Goal: Transaction & Acquisition: Purchase product/service

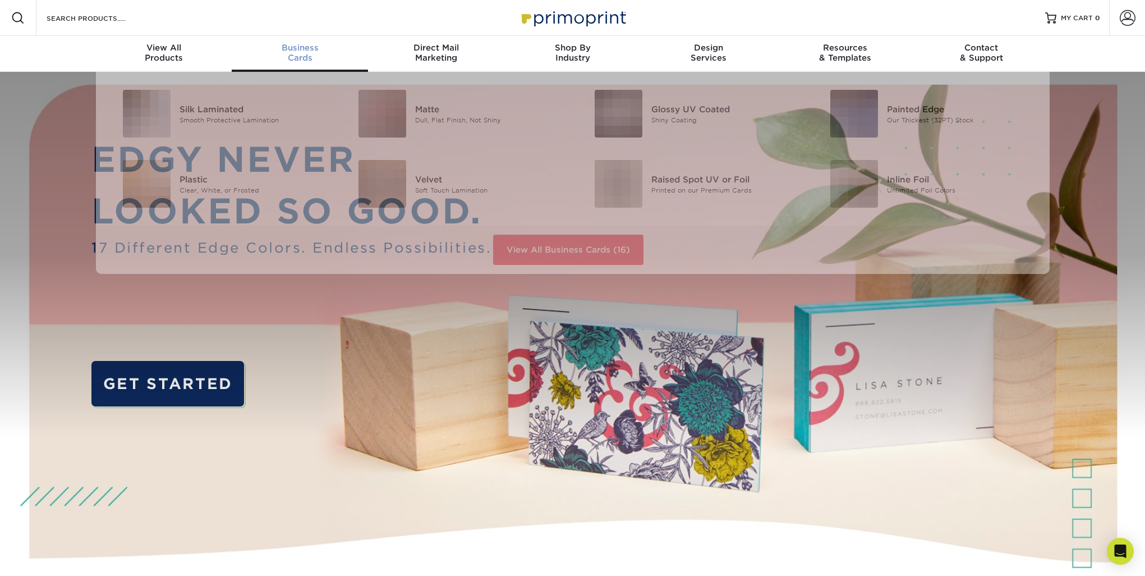
click at [310, 50] on span "Business" at bounding box center [300, 48] width 136 height 10
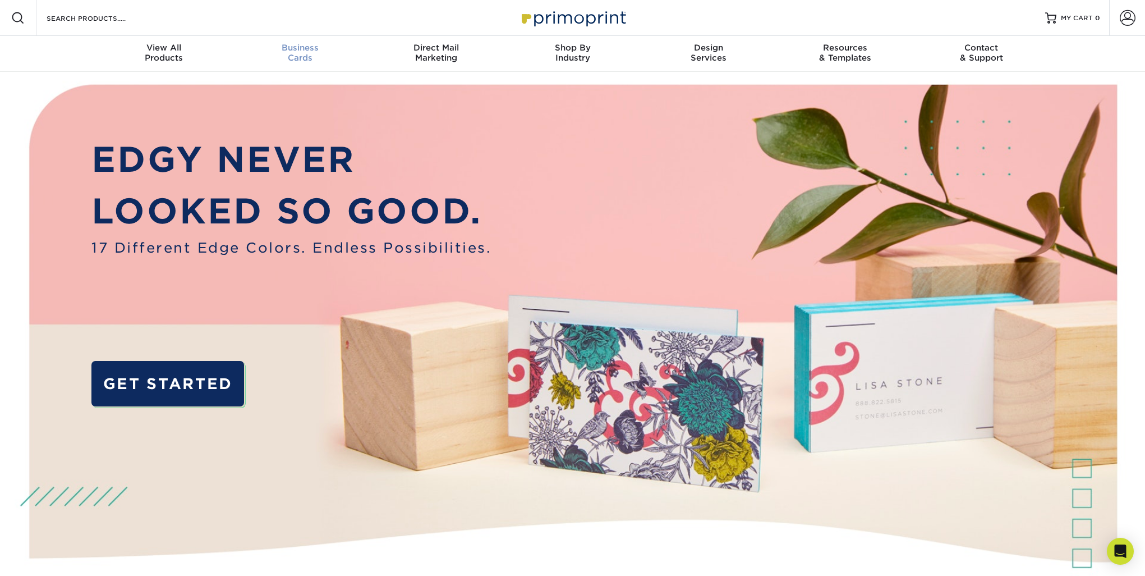
click at [299, 53] on div "Business Cards" at bounding box center [300, 53] width 136 height 20
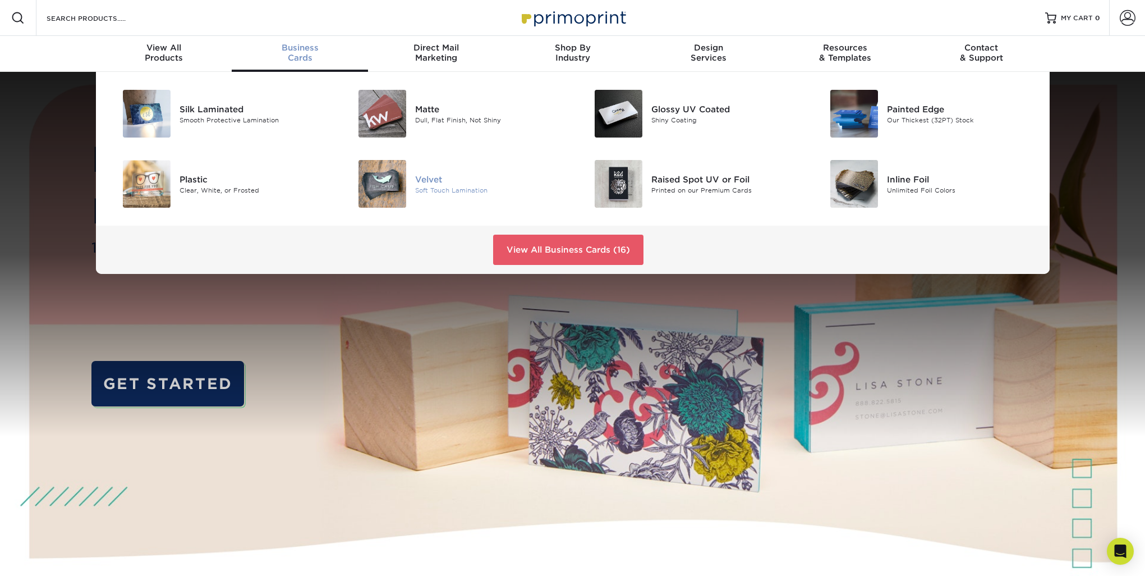
click at [424, 180] on div "Velvet" at bounding box center [489, 179] width 149 height 12
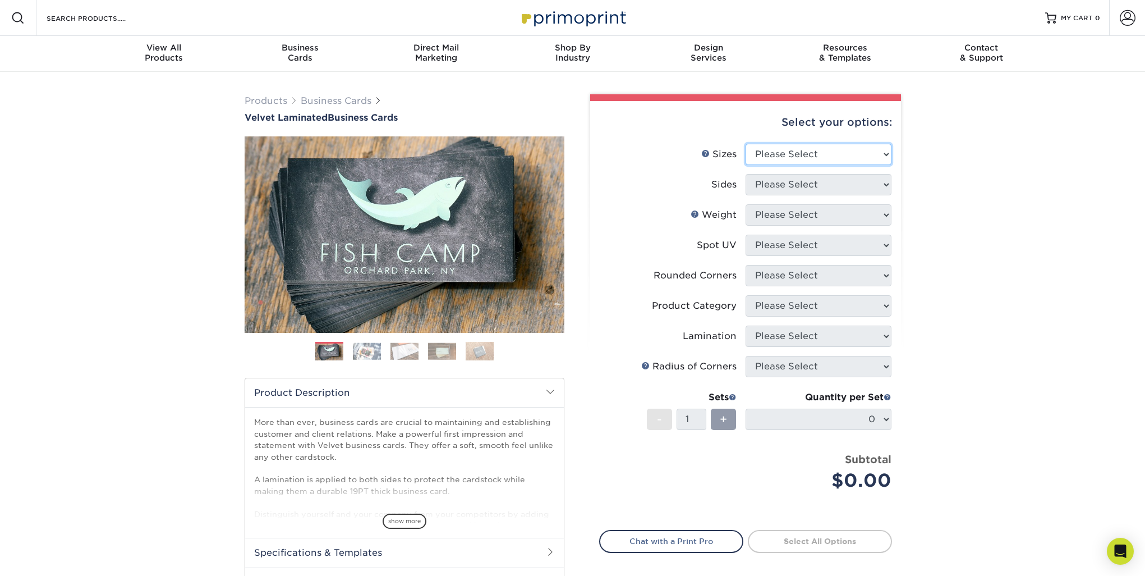
select select "2.00x3.50"
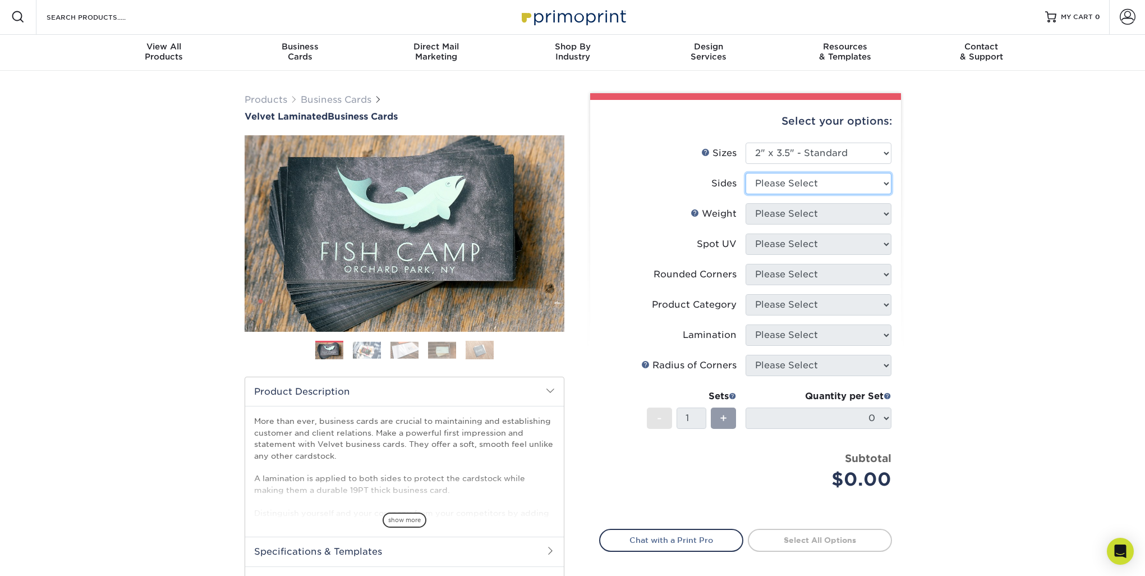
scroll to position [1, 0]
select select "13abbda7-1d64-4f25-8bb2-c179b224825d"
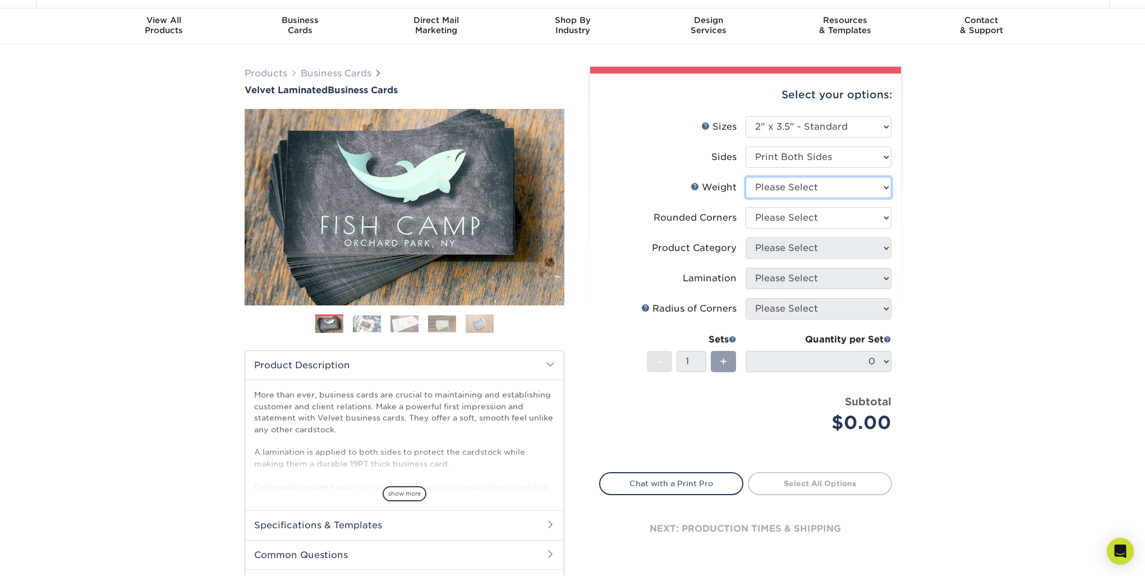
scroll to position [27, 0]
select select "16PT"
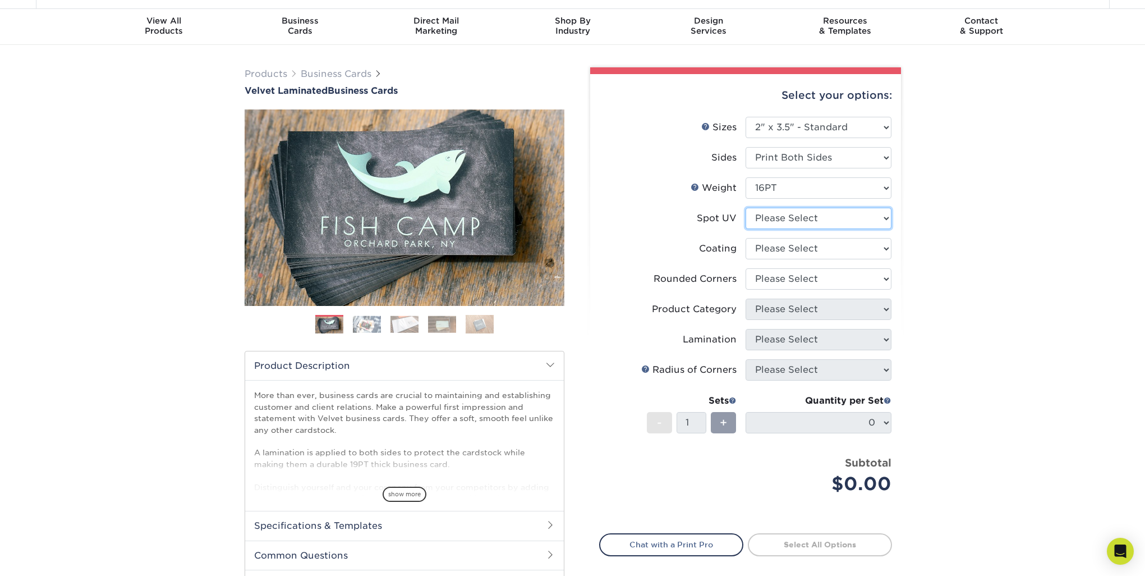
select select "3"
select select "3e7618de-abca-4bda-9f97-8b9129e913d8"
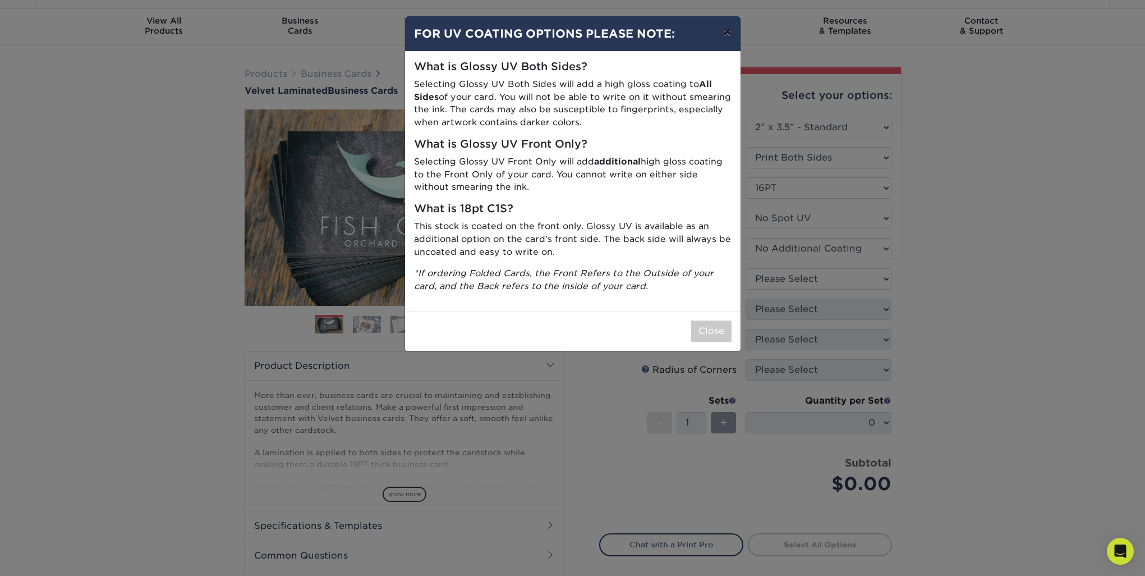
click at [720, 38] on button "×" at bounding box center [727, 31] width 26 height 31
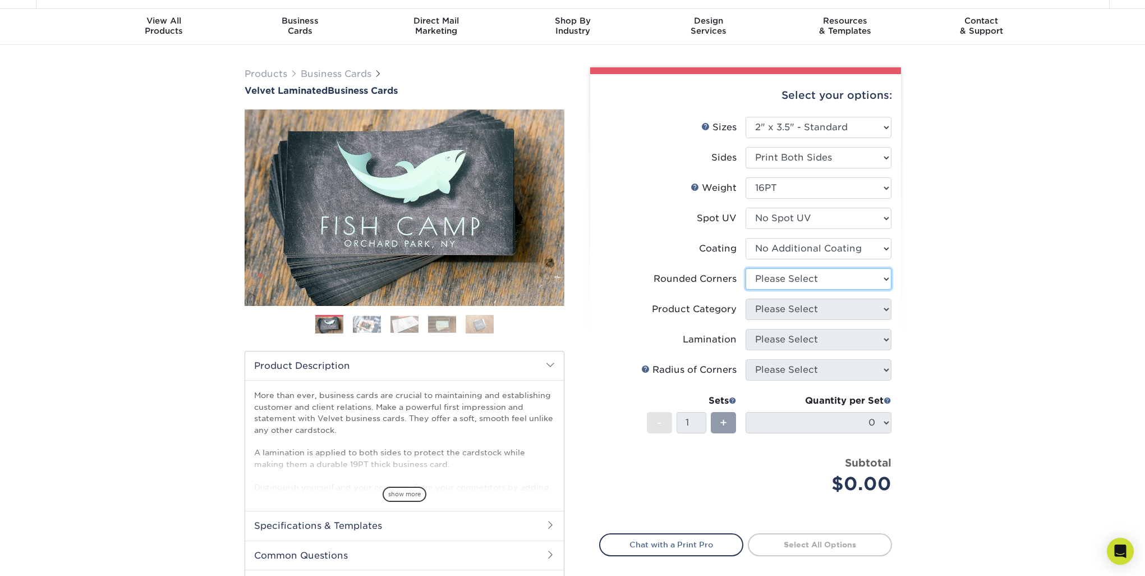
select select "0"
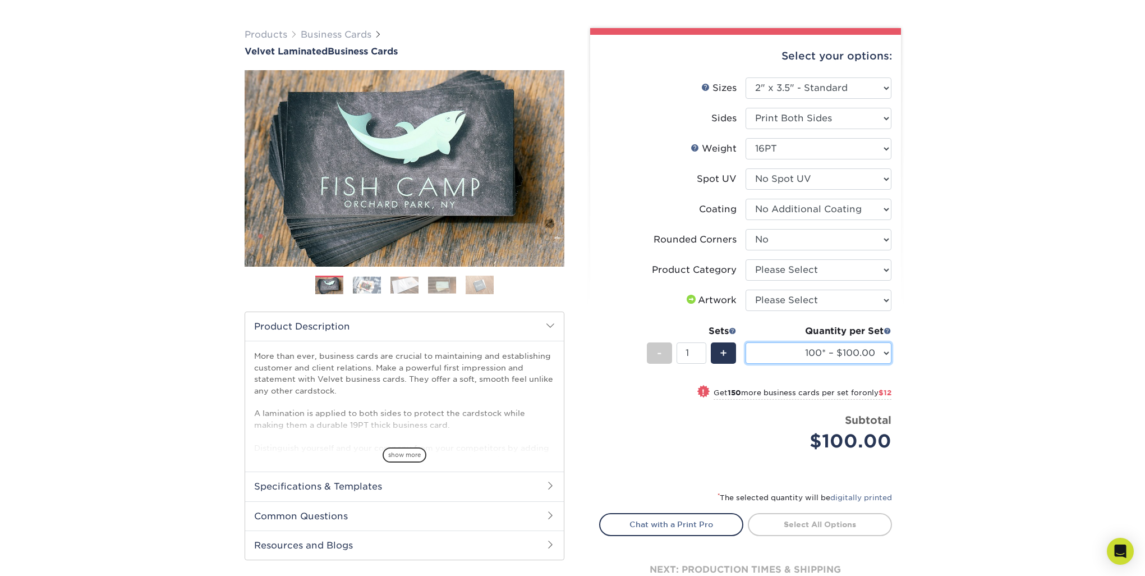
scroll to position [71, 0]
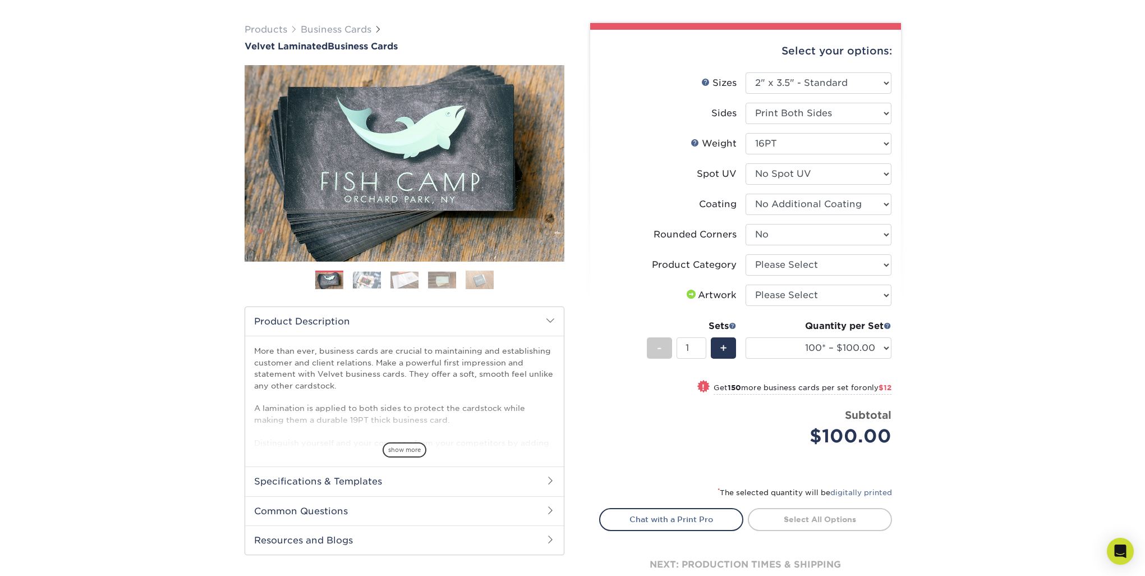
click at [414, 452] on span "show more" at bounding box center [405, 449] width 44 height 15
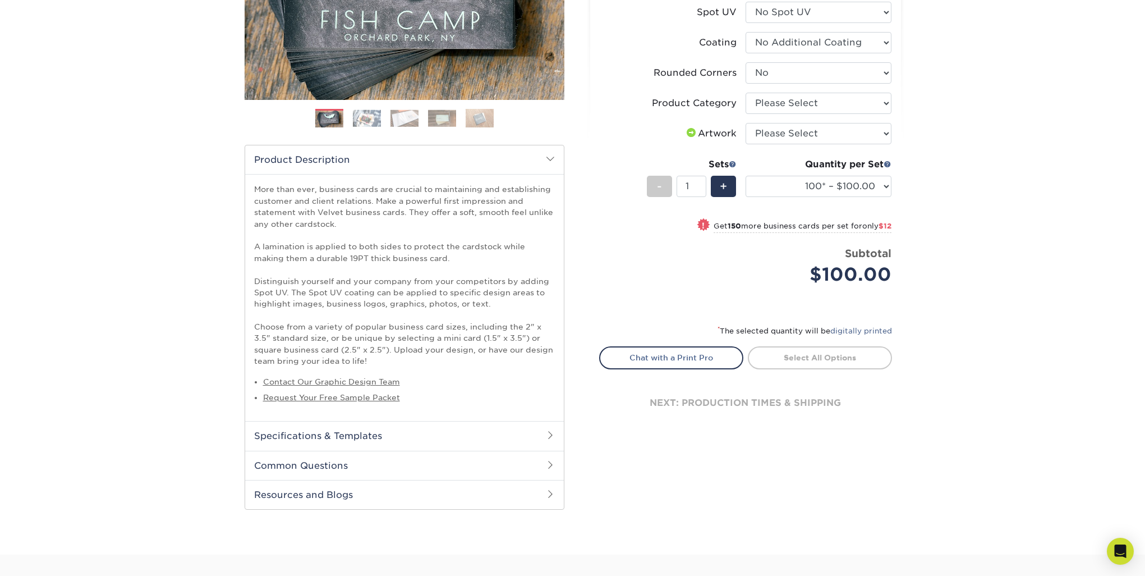
scroll to position [235, 0]
click at [328, 437] on h2 "Specifications & Templates" at bounding box center [404, 433] width 319 height 29
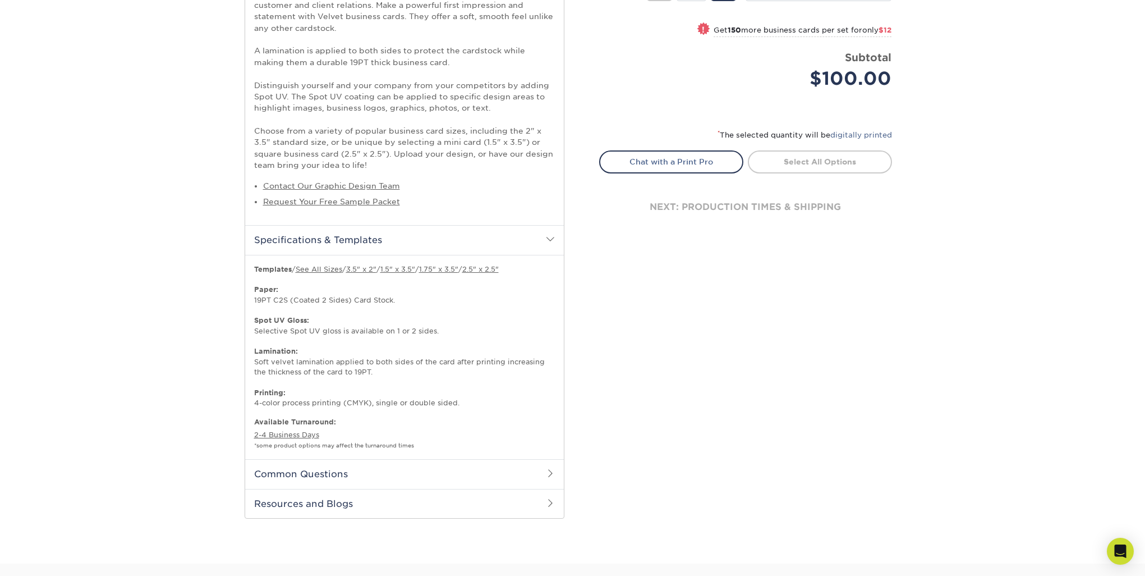
scroll to position [429, 0]
click at [350, 461] on h2 "Common Questions" at bounding box center [404, 472] width 319 height 29
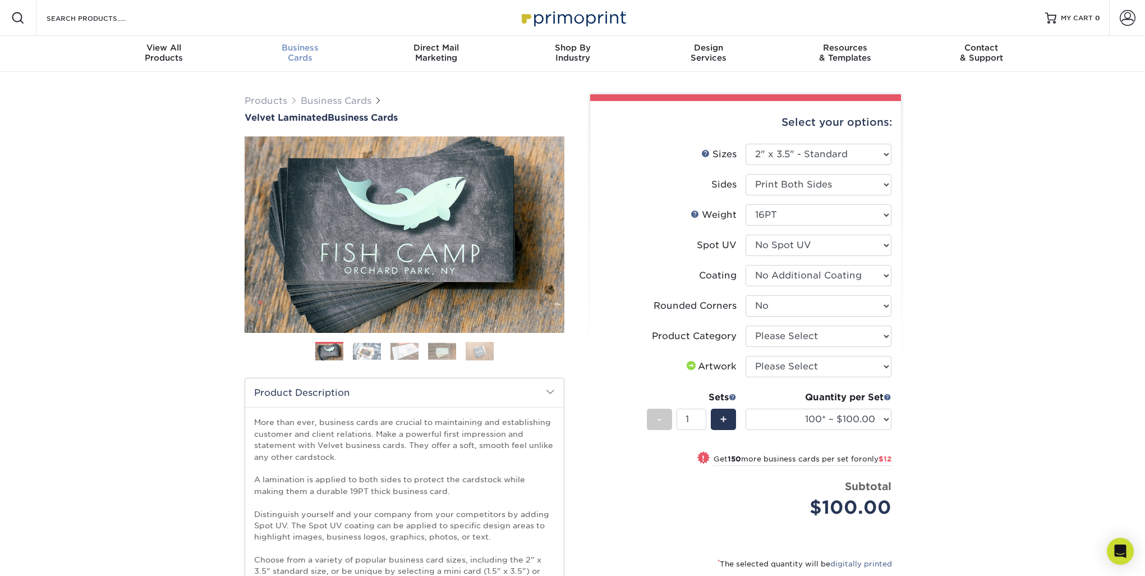
scroll to position [0, 0]
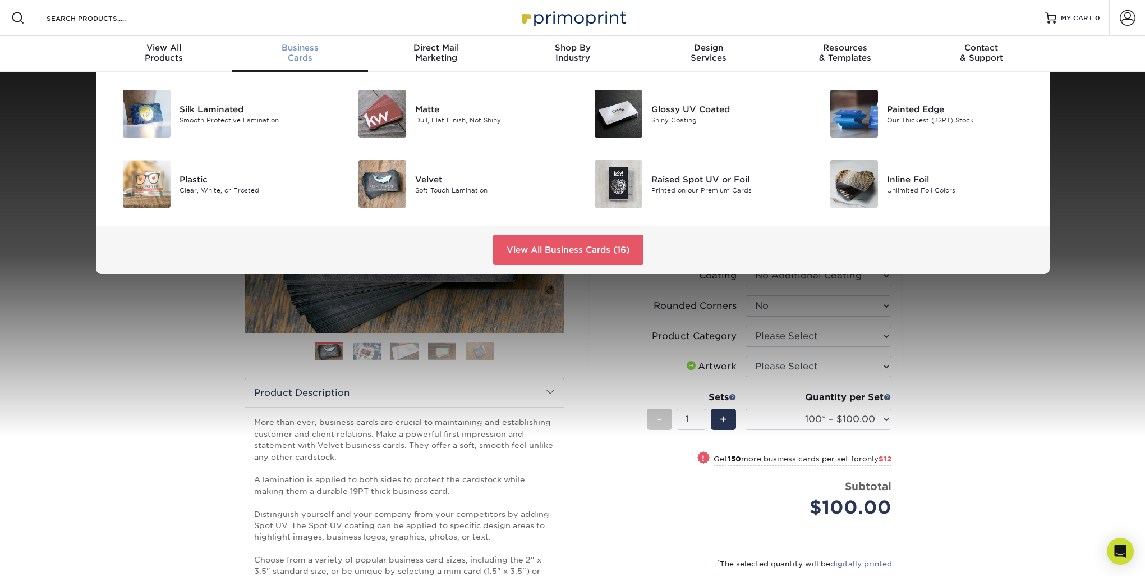
click at [287, 53] on div "Business Cards" at bounding box center [300, 53] width 136 height 20
click at [410, 108] on div at bounding box center [376, 114] width 79 height 48
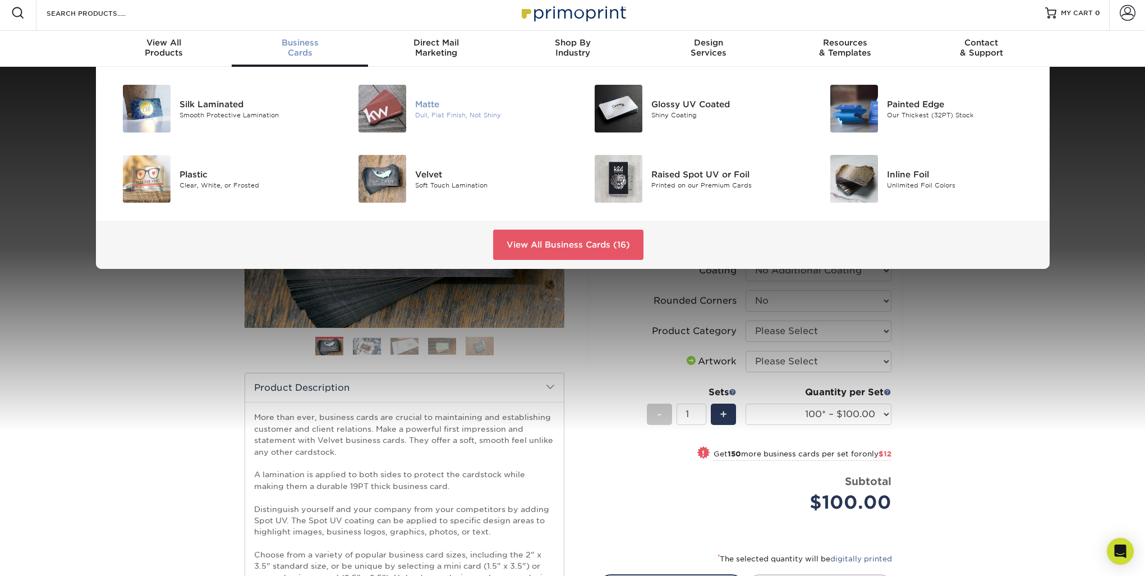
scroll to position [5, 0]
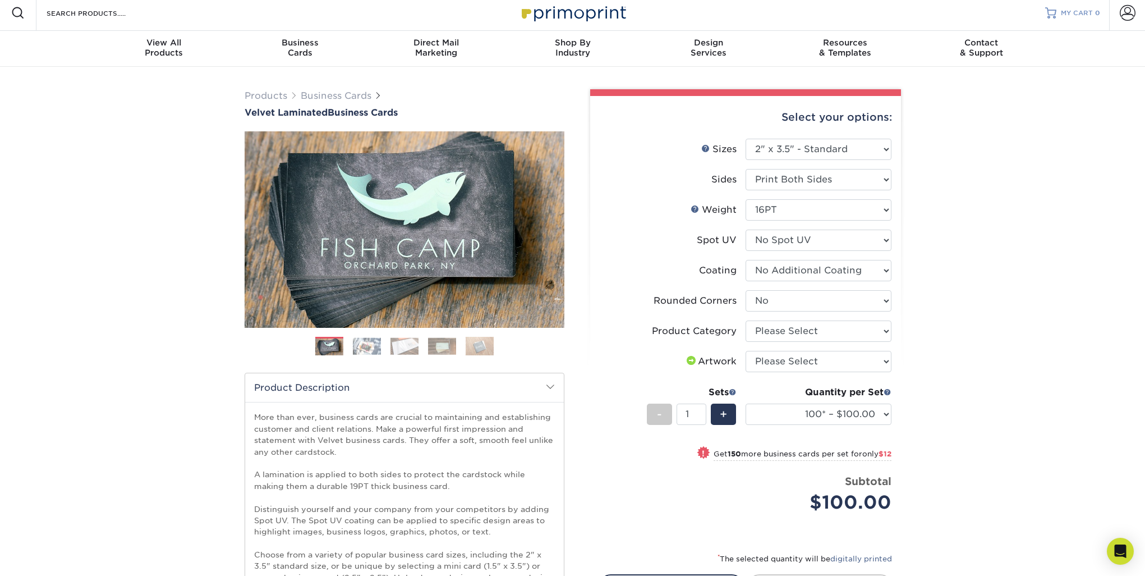
click at [1087, 13] on span "MY CART" at bounding box center [1077, 13] width 32 height 10
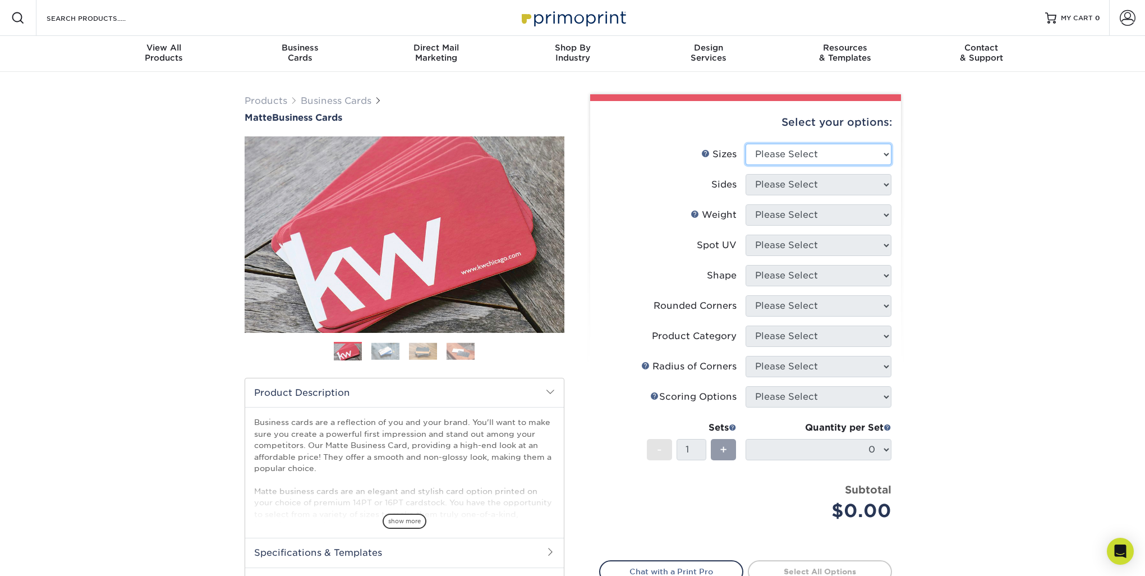
select select "2.00x3.50"
select select "13abbda7-1d64-4f25-8bb2-c179b224825d"
select select "16PT"
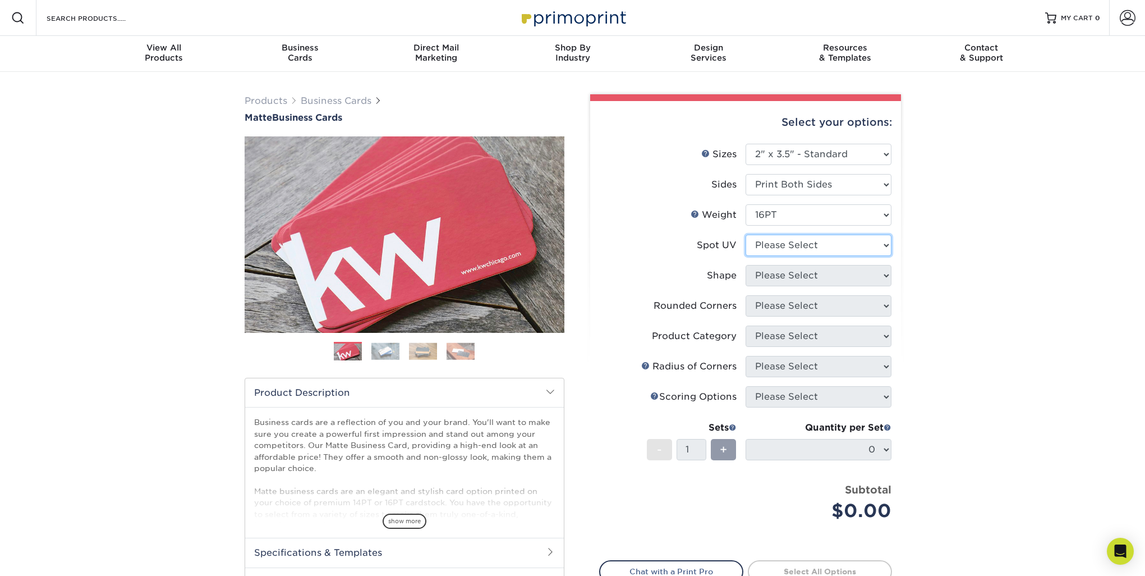
select select "3"
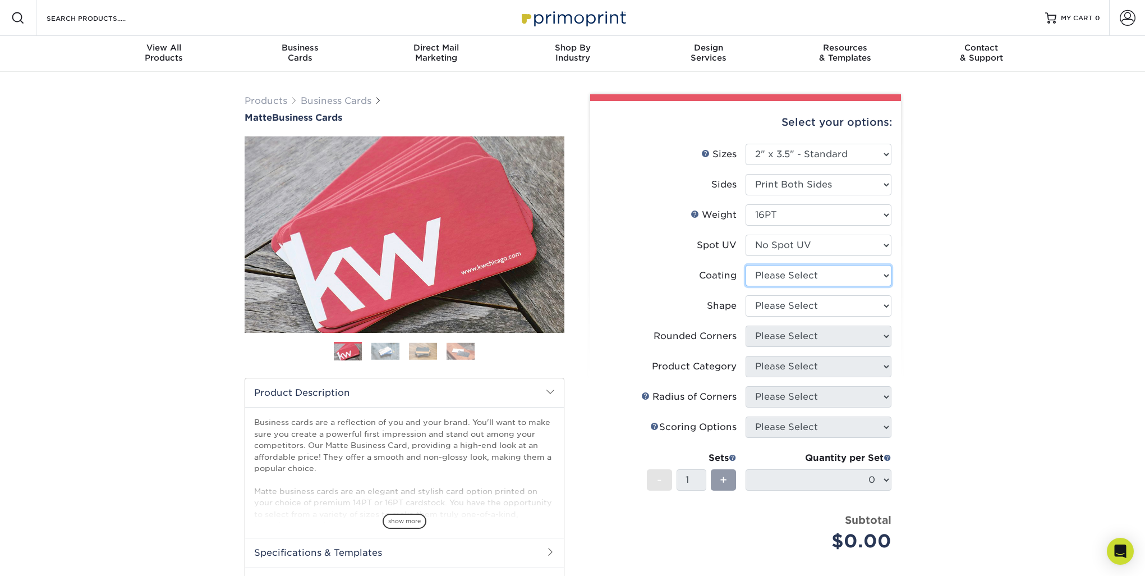
select select "121bb7b5-3b4d-429f-bd8d-bbf80e953313"
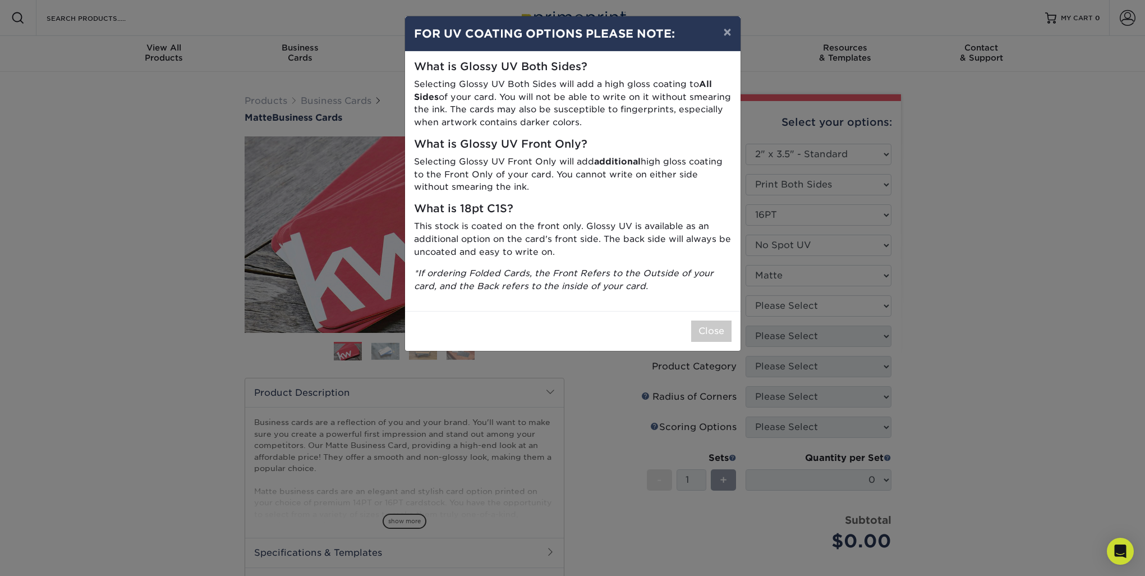
click at [791, 305] on div "× FOR UV COATING OPTIONS PLEASE NOTE: What is Glossy UV Both Sides? Selecting G…" at bounding box center [572, 288] width 1145 height 576
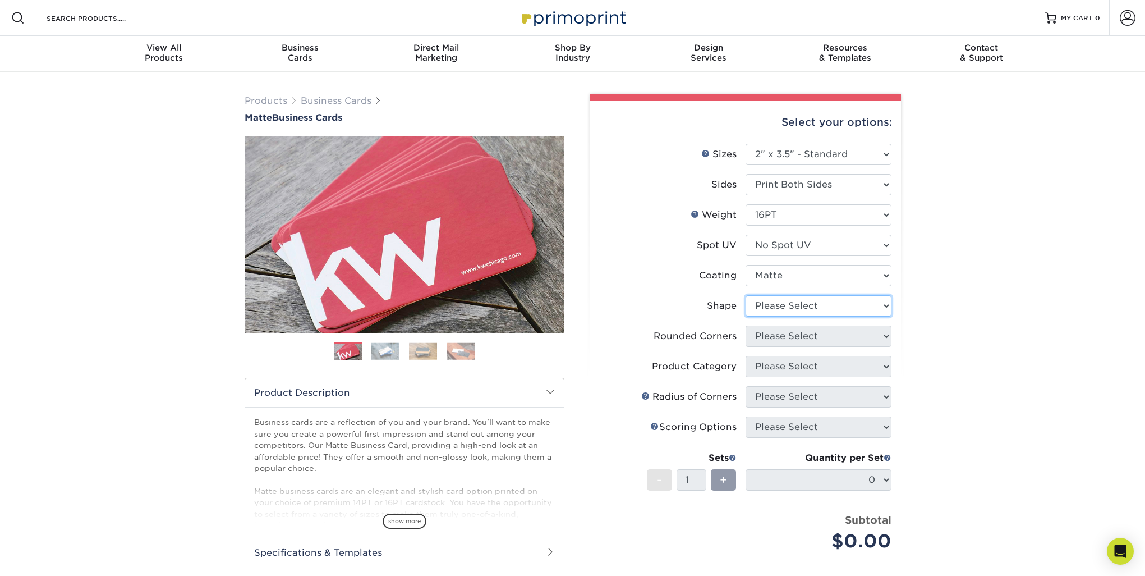
select select "standard"
select select "0"
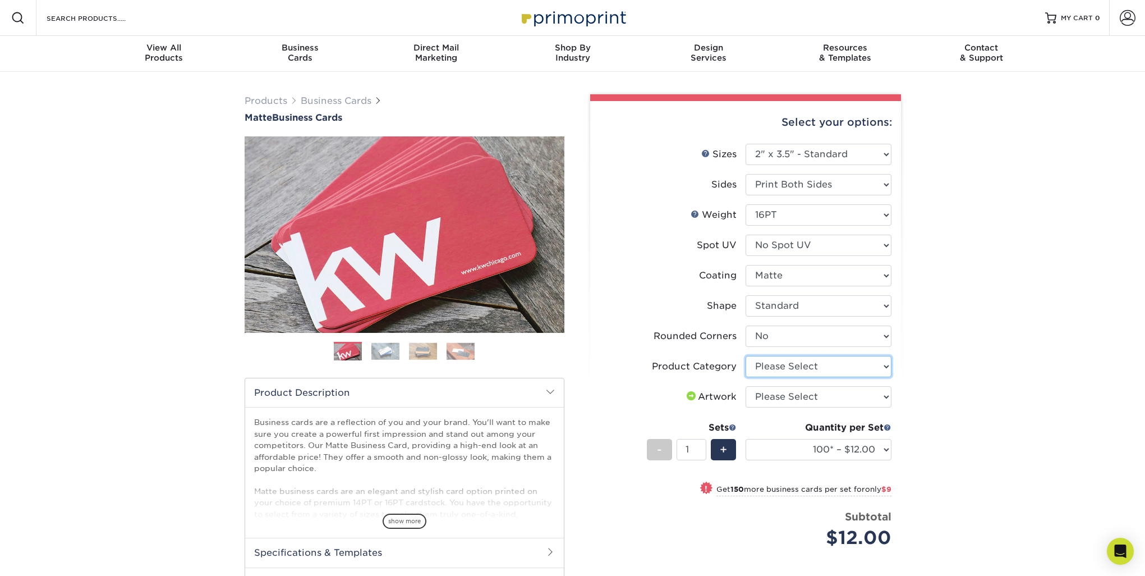
select select "3b5148f1-0588-4f88-a218-97bcfdce65c1"
select select "upload"
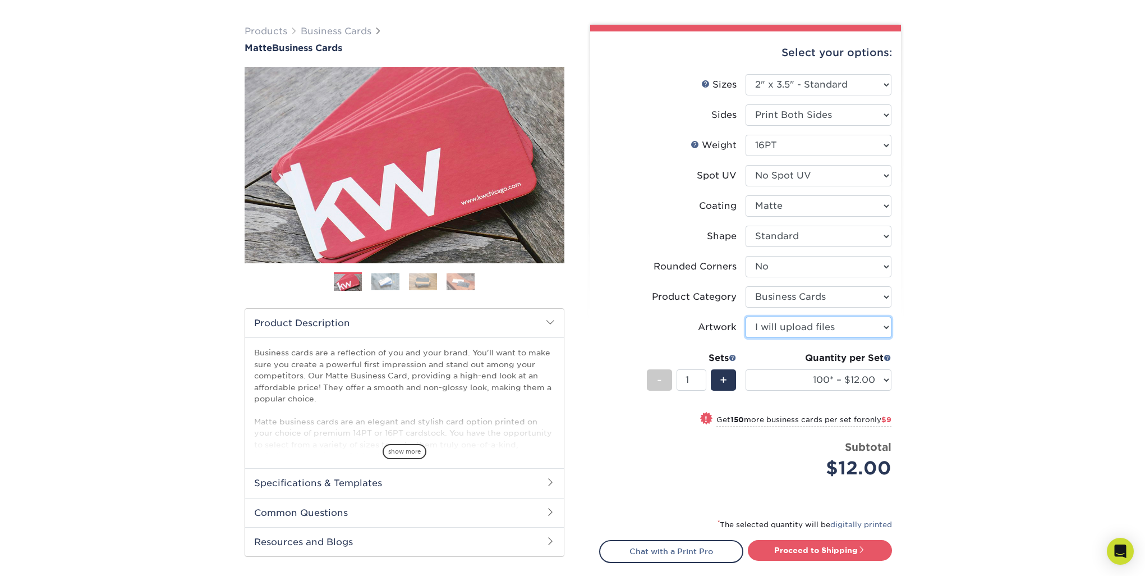
scroll to position [81, 0]
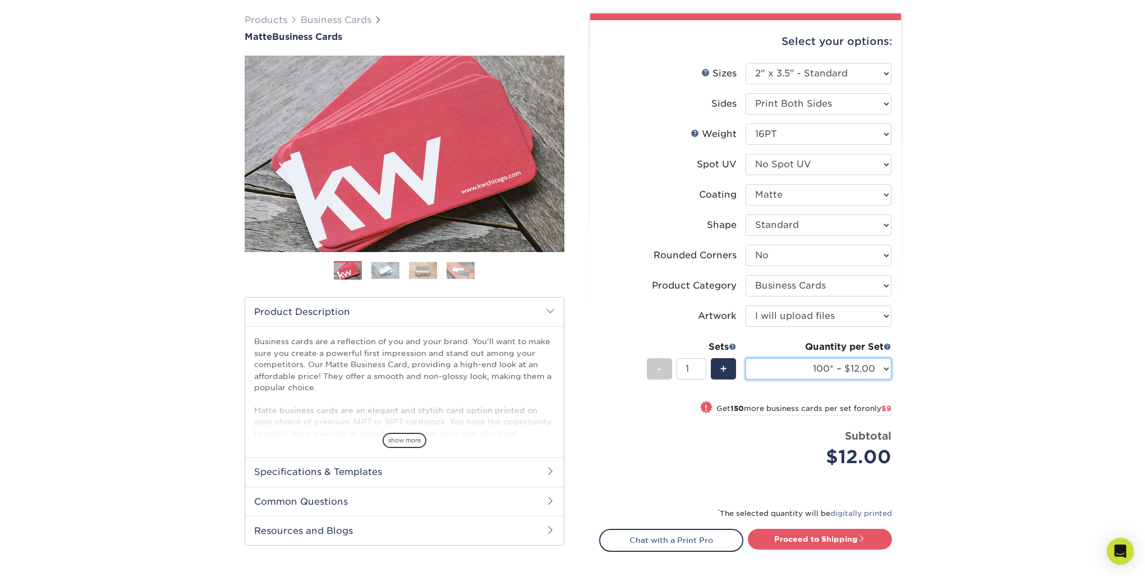
select select "2500 – $95.00"
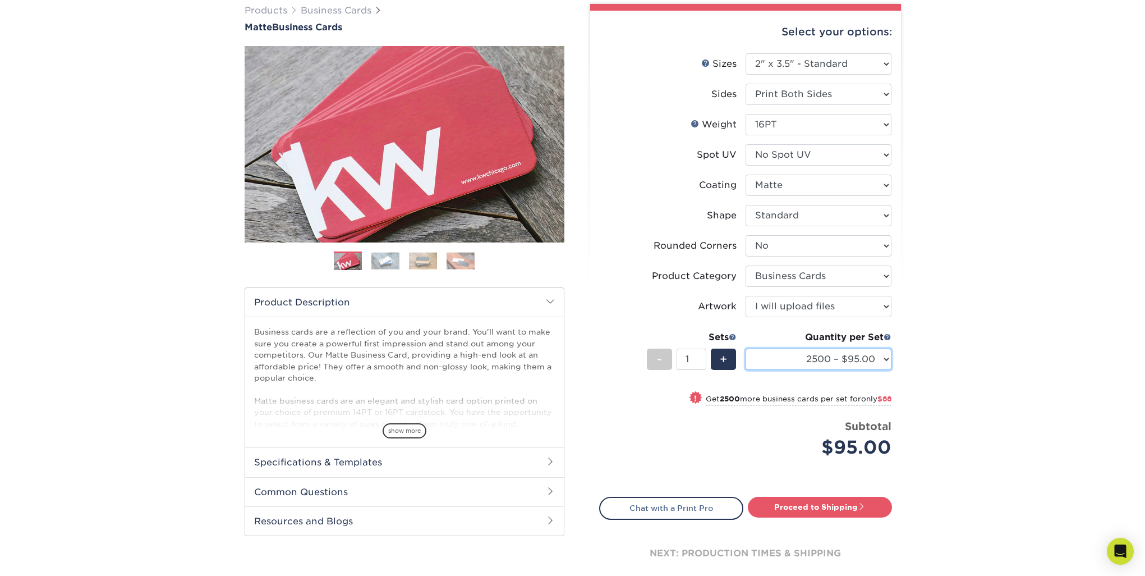
scroll to position [91, 0]
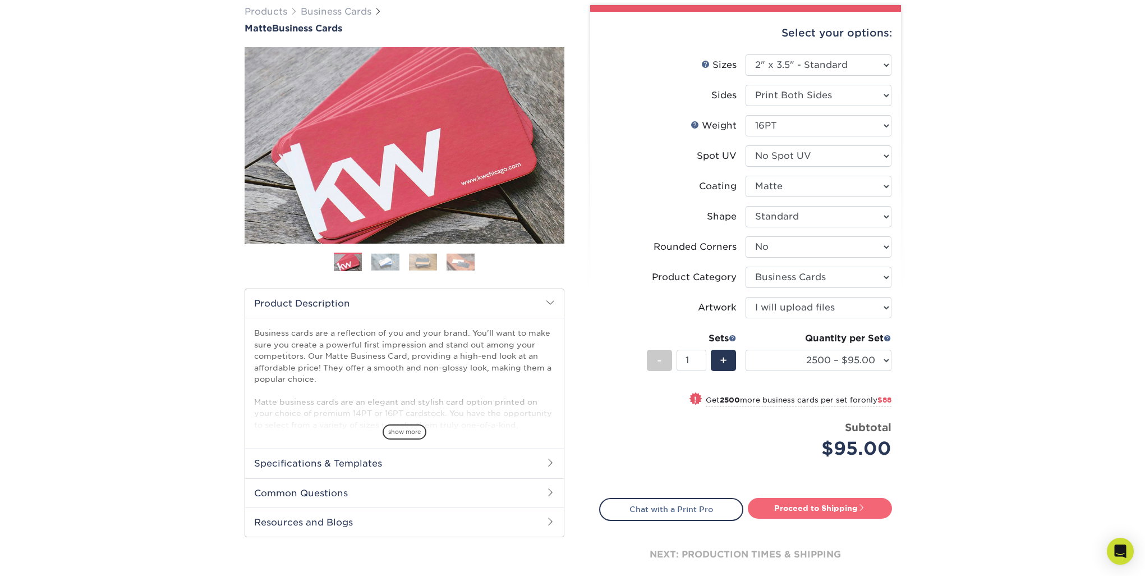
click at [812, 502] on link "Proceed to Shipping" at bounding box center [820, 508] width 144 height 20
type input "Set 1"
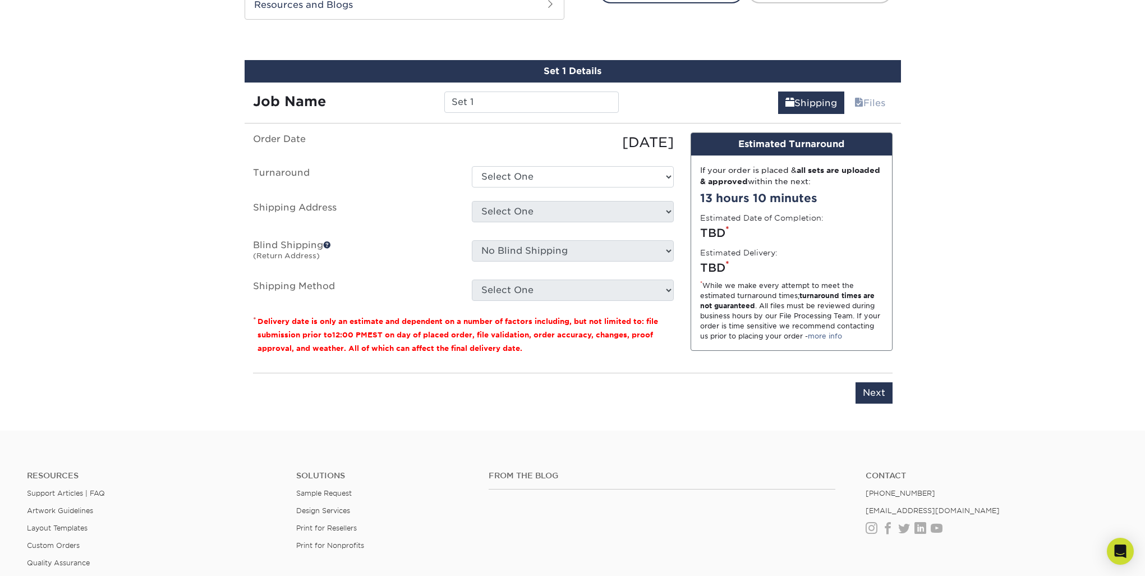
scroll to position [617, 0]
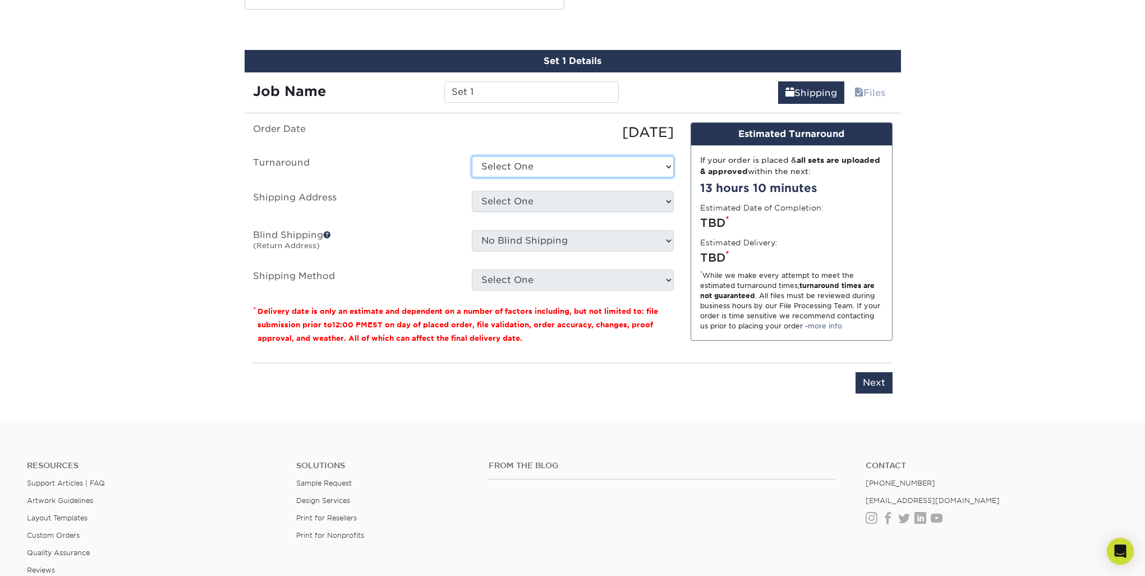
select select "d73c95ce-eae5-4e4c-a2d5-6770d489f561"
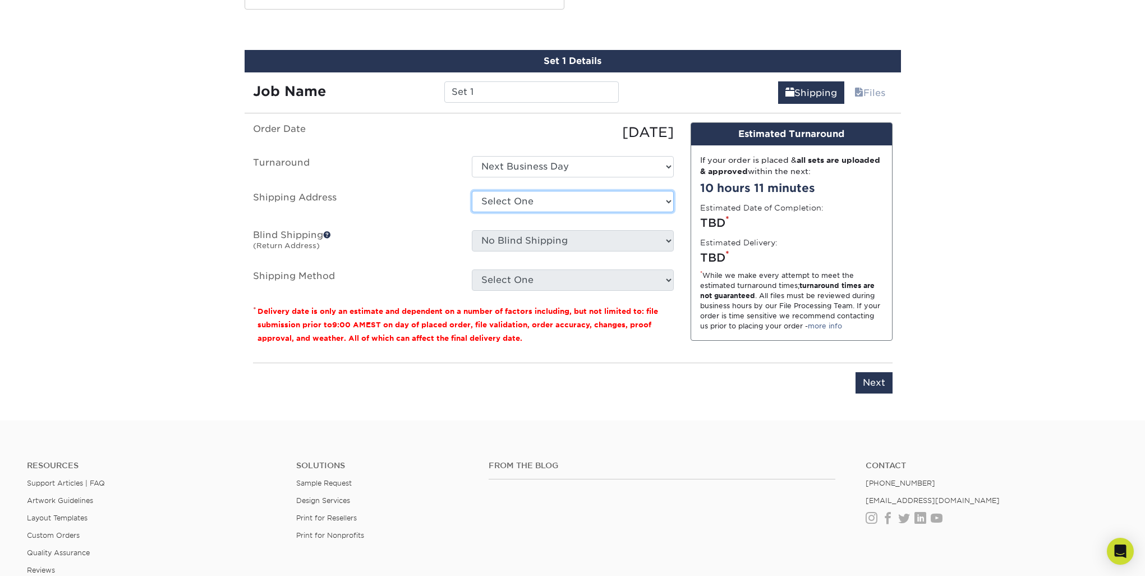
select select "newaddress"
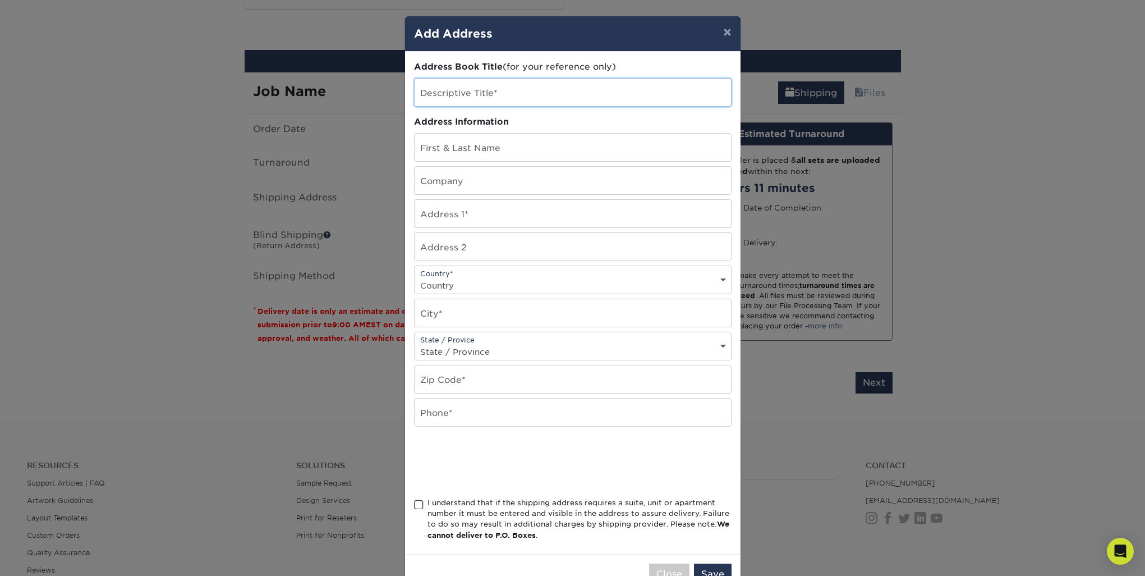
click at [472, 93] on input "text" at bounding box center [573, 92] width 316 height 27
type input "[PERSON_NAME]"
type input "Agence PM"
type input "445 René-Boileau"
type input "104"
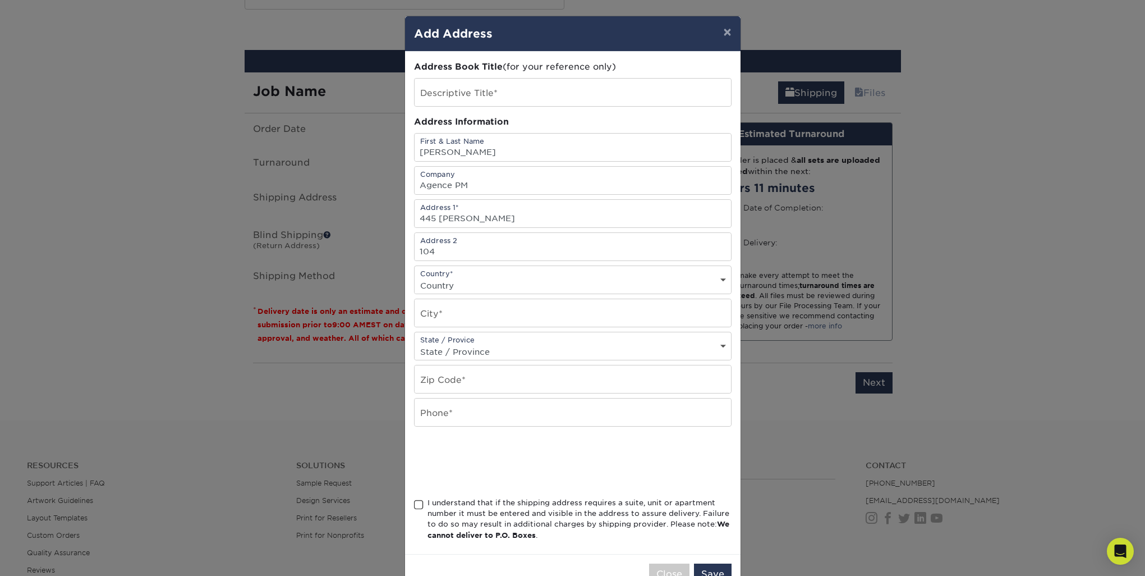
click at [495, 277] on div "Country* Country United States Canada ----------------------------- Afghanistan…" at bounding box center [573, 279] width 318 height 29
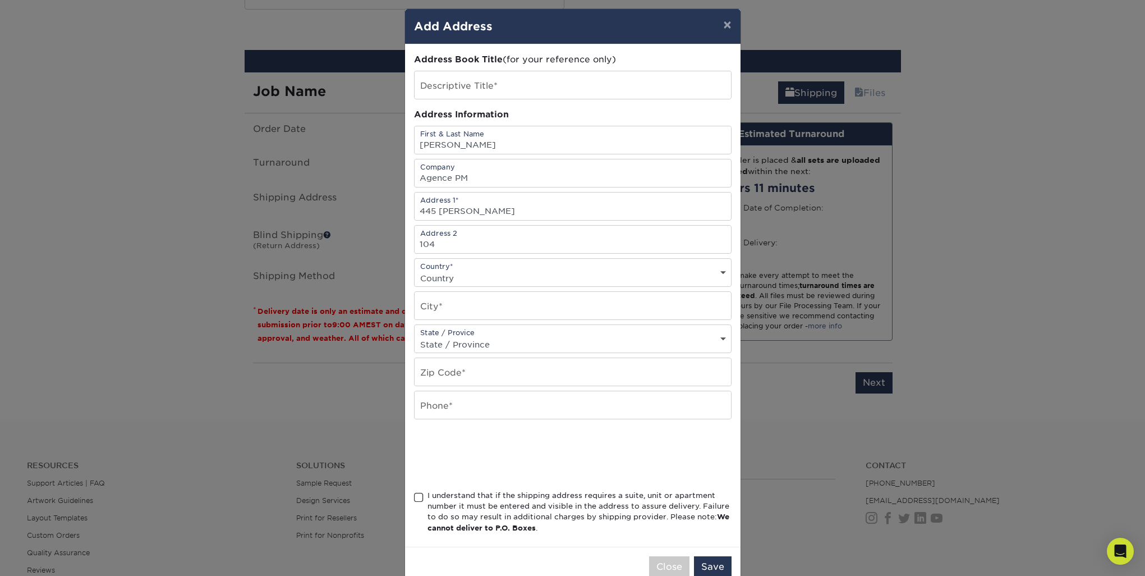
click at [530, 270] on div "Country* Country United States Canada ----------------------------- Afghanistan…" at bounding box center [573, 272] width 318 height 29
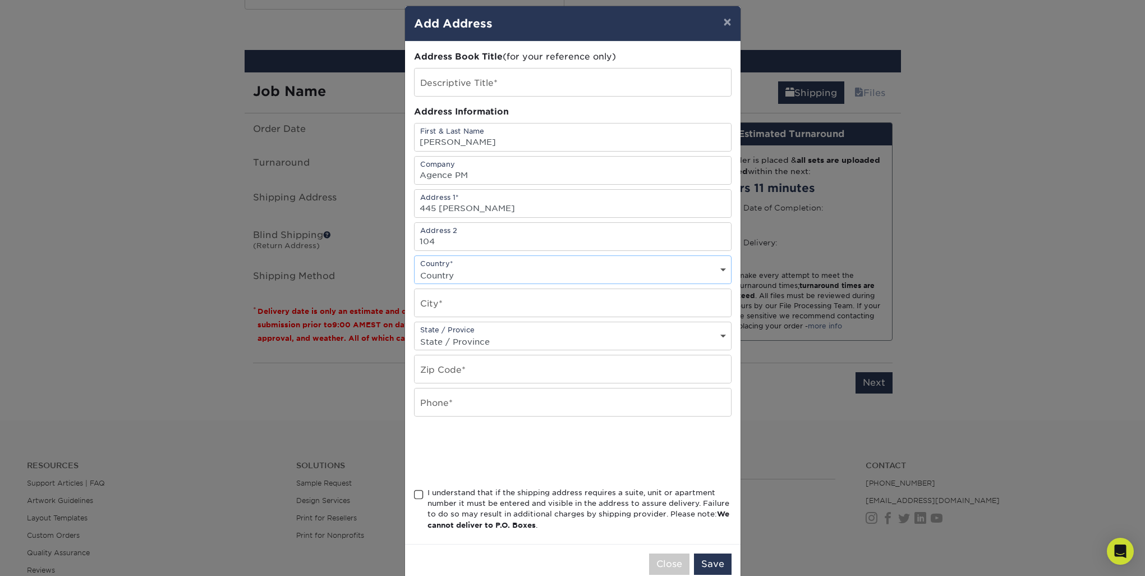
select select "CA"
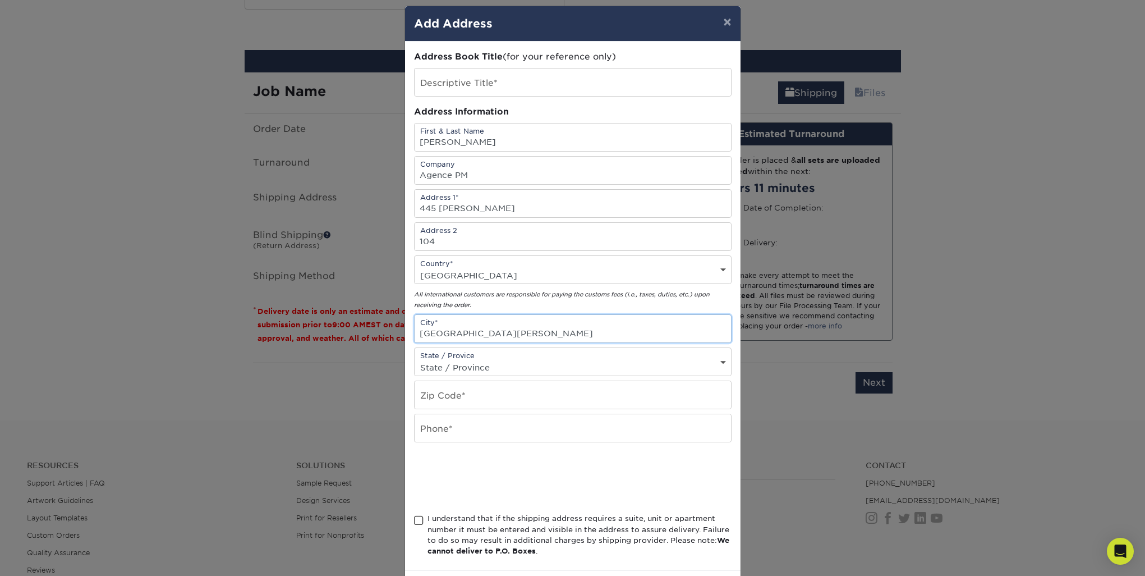
type input "Saint-Jean-sur-Richelieu"
select select "QC"
type input "J3B0H2"
type input "5142646810"
click at [451, 533] on div "I understand that if the shipping address requires a suite, unit or apartment n…" at bounding box center [580, 535] width 304 height 44
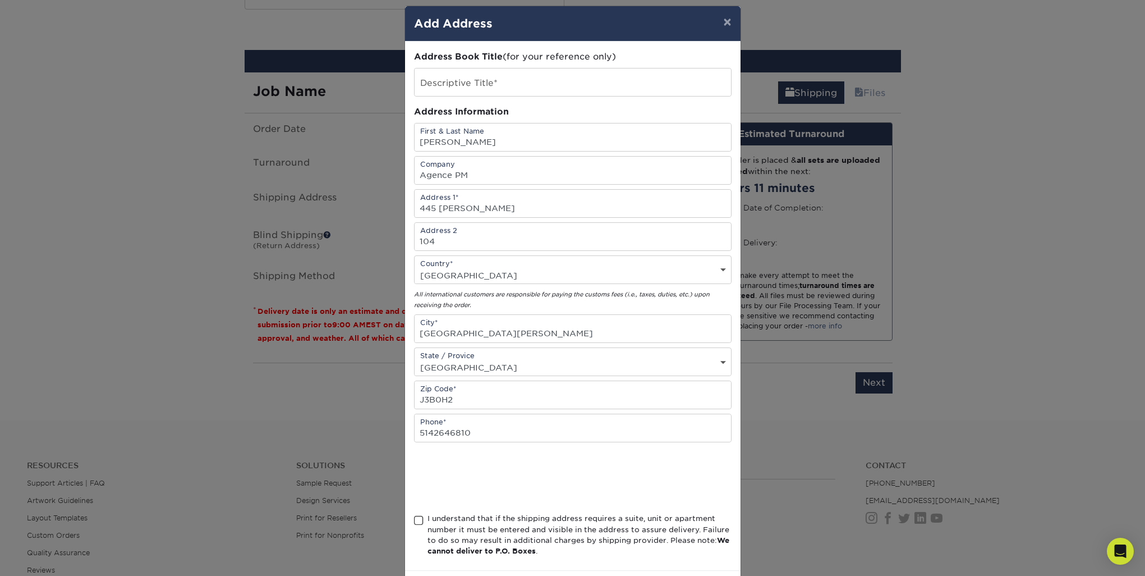
click at [0, 0] on input "I understand that if the shipping address requires a suite, unit or apartment n…" at bounding box center [0, 0] width 0 height 0
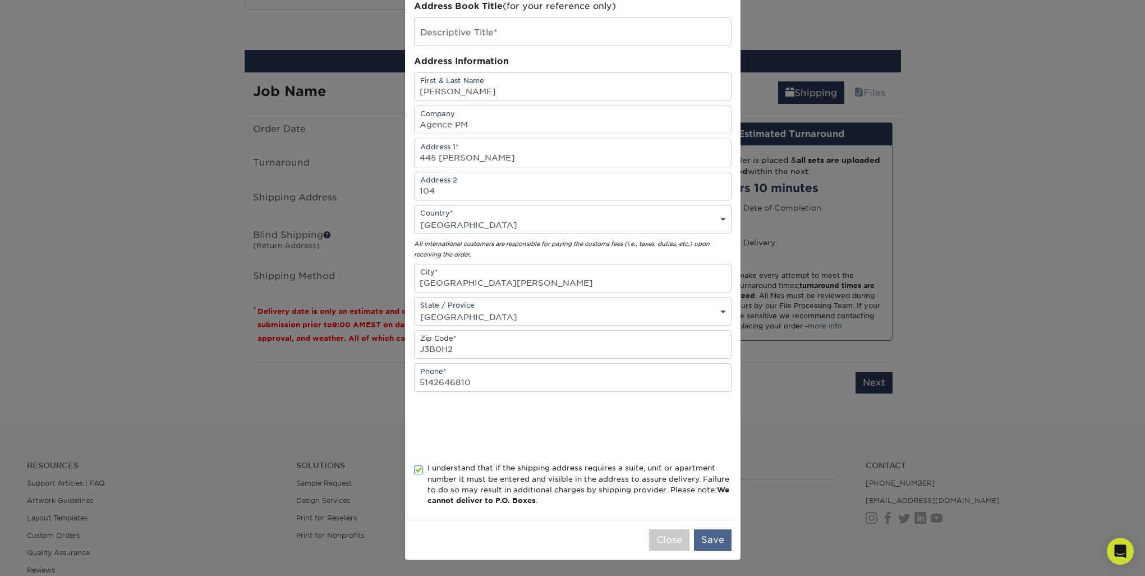
scroll to position [63, 0]
click at [719, 544] on button "Save" at bounding box center [713, 539] width 38 height 21
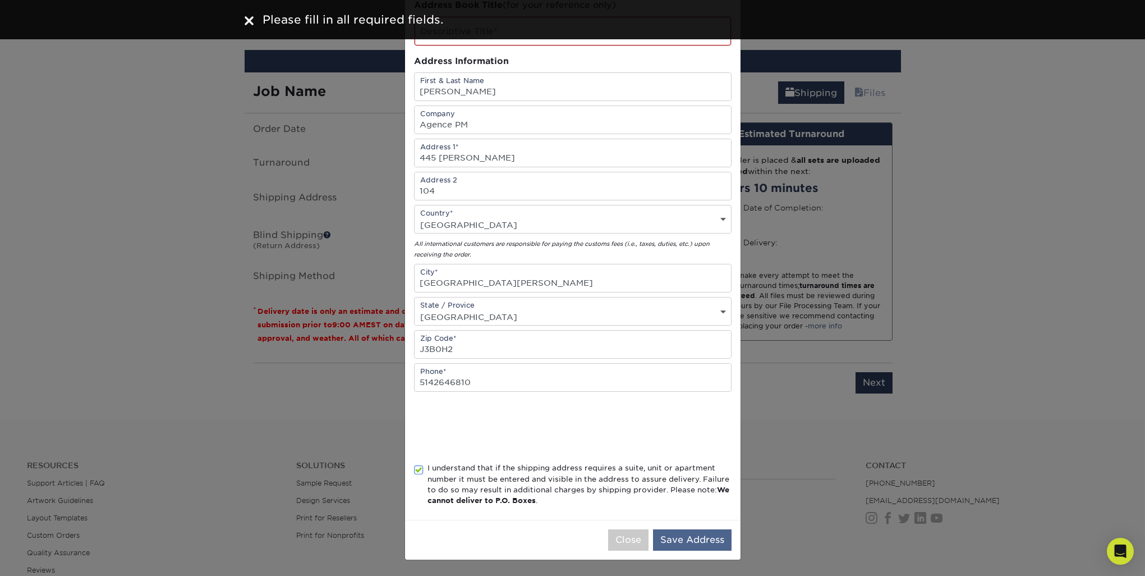
click at [697, 537] on button "Save Address" at bounding box center [692, 539] width 79 height 21
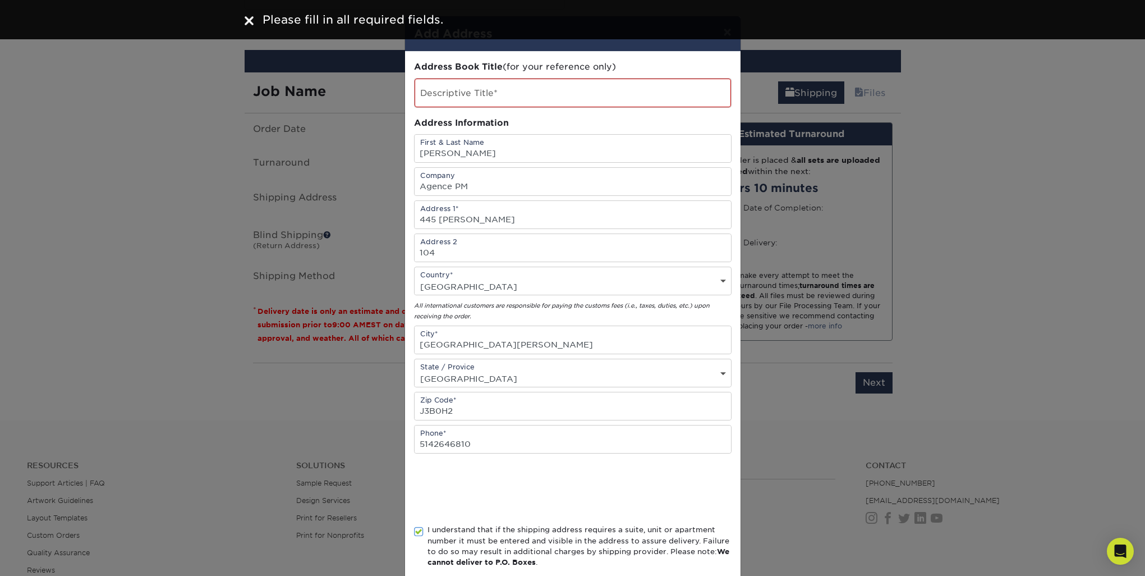
scroll to position [0, 0]
click at [553, 102] on input "text" at bounding box center [573, 93] width 316 height 29
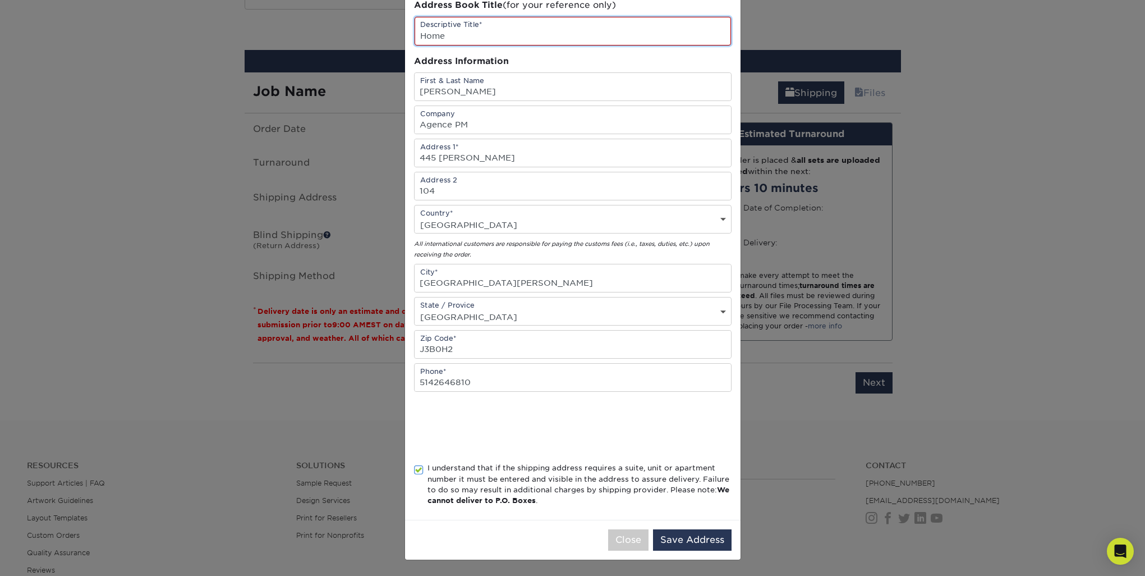
scroll to position [64, 0]
type input "Home Office"
click at [689, 545] on button "Save Address" at bounding box center [692, 539] width 79 height 21
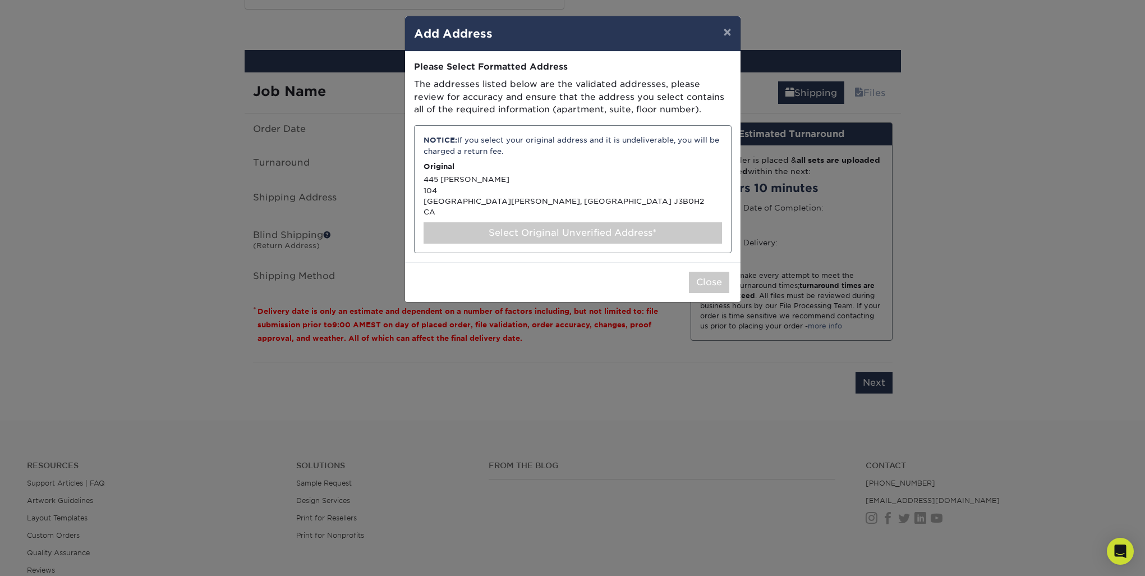
click at [568, 193] on div "NOTICE: If you select your original address and it is undeliverable, you will b…" at bounding box center [573, 189] width 318 height 128
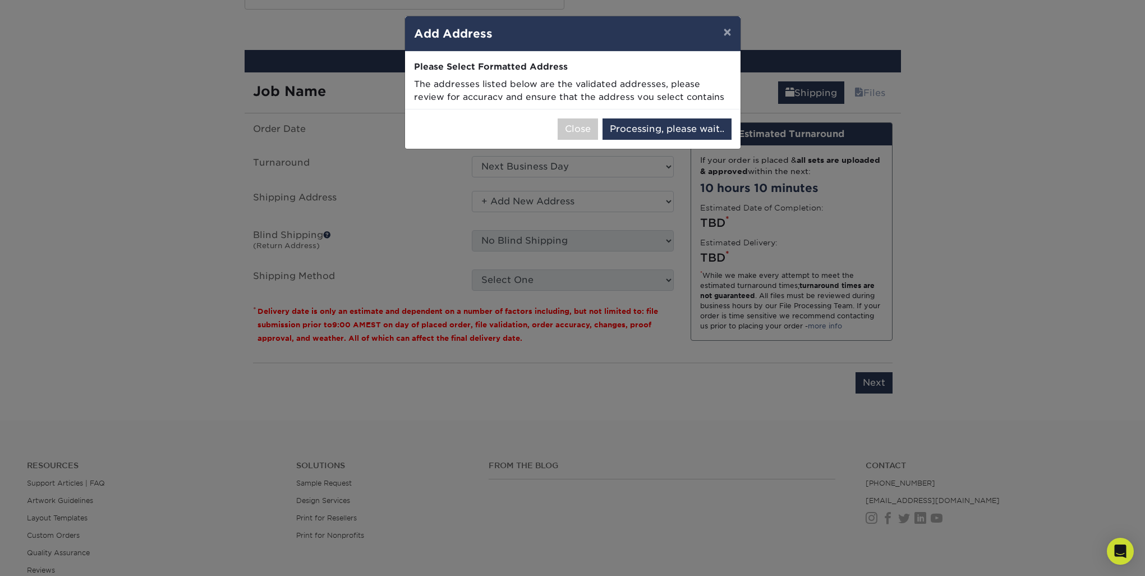
select select "286245"
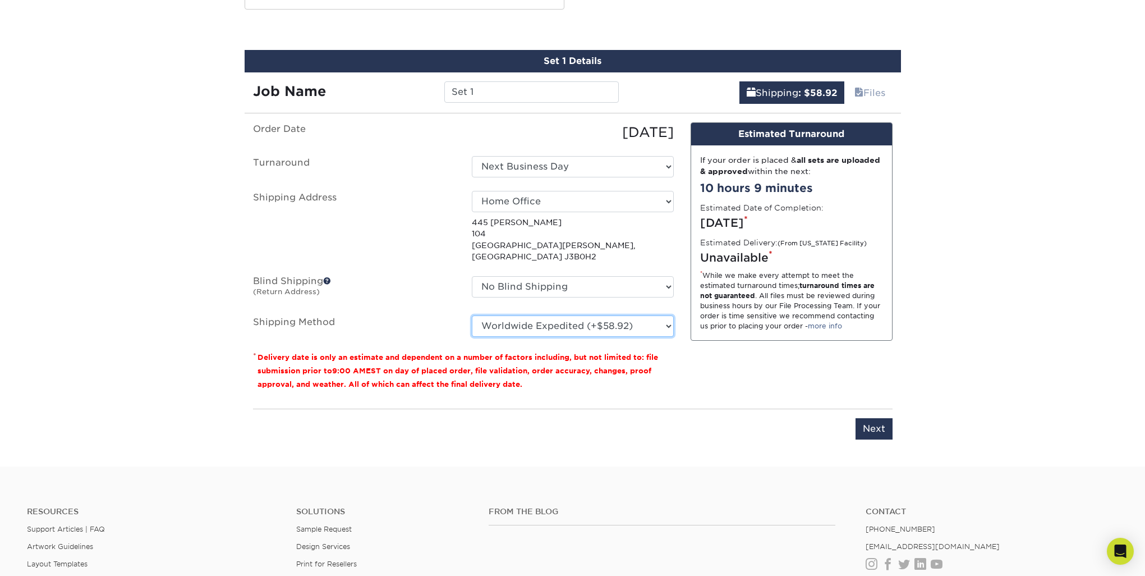
select select "11"
click at [881, 419] on input "Next" at bounding box center [874, 428] width 37 height 21
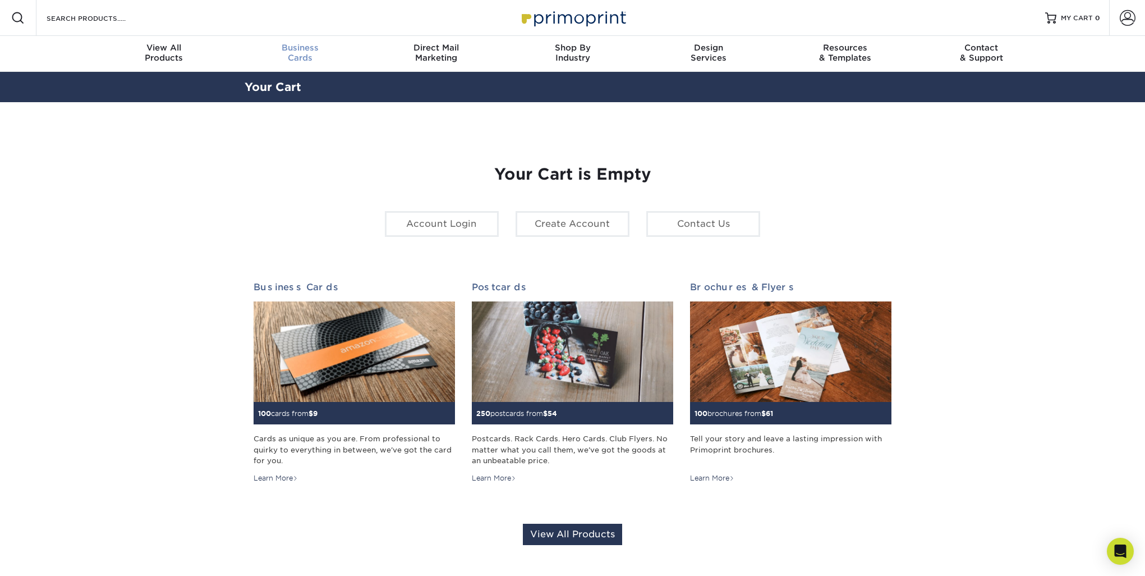
click at [306, 54] on div "Business Cards" at bounding box center [300, 53] width 136 height 20
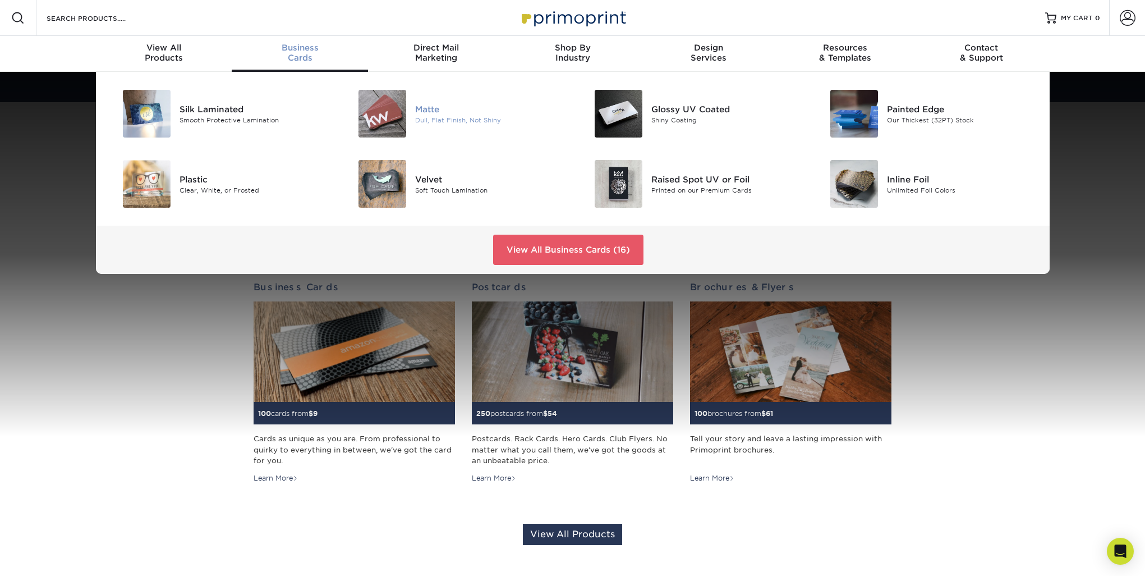
click at [415, 117] on div at bounding box center [376, 114] width 79 height 48
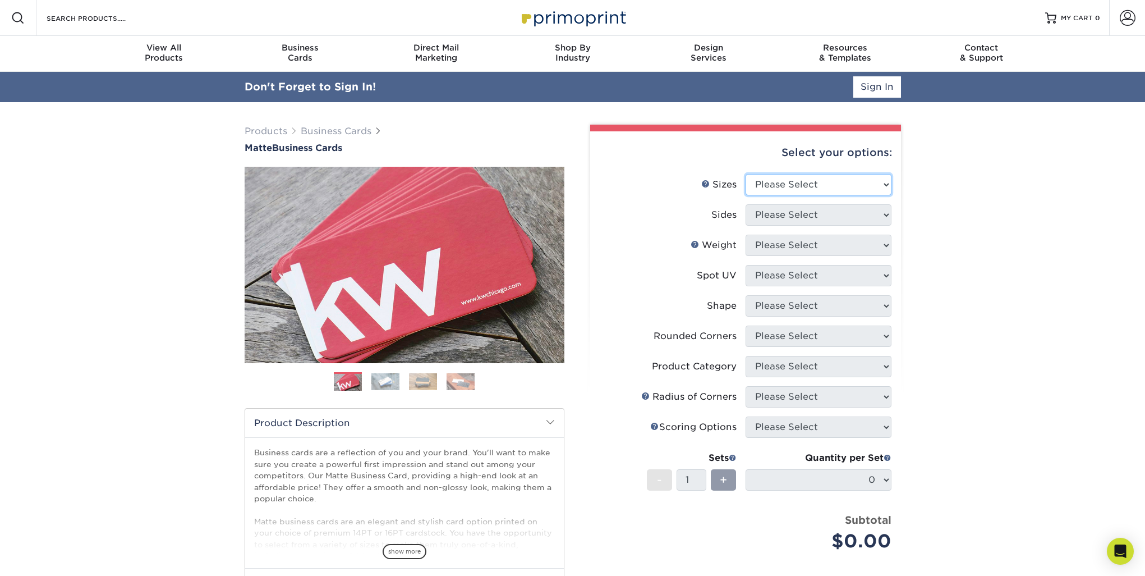
select select "2.00x3.50"
select select "13abbda7-1d64-4f25-8bb2-c179b224825d"
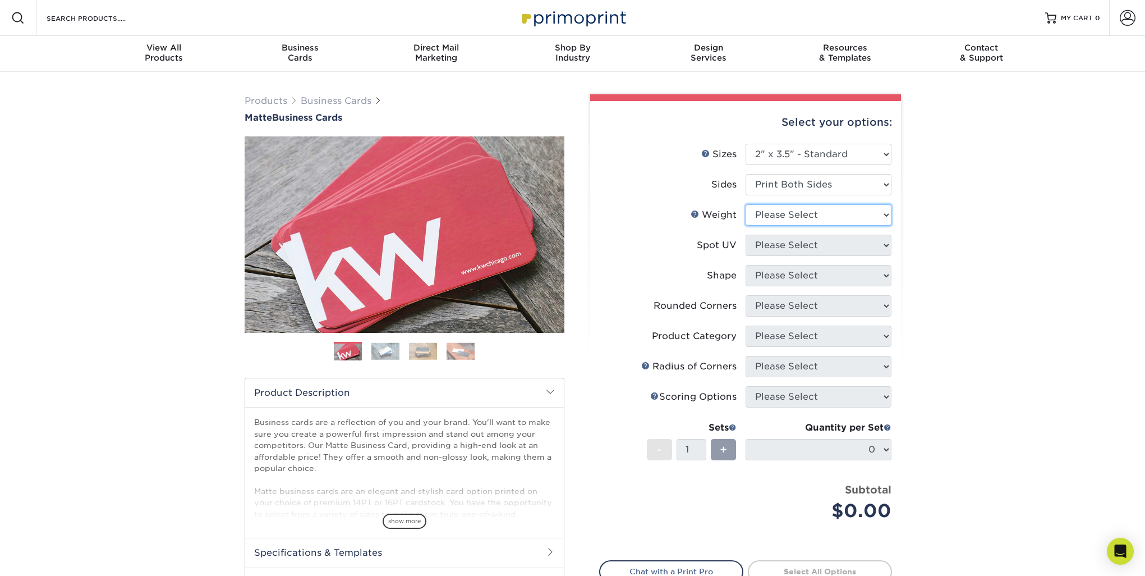
select select "16PT"
select select "3"
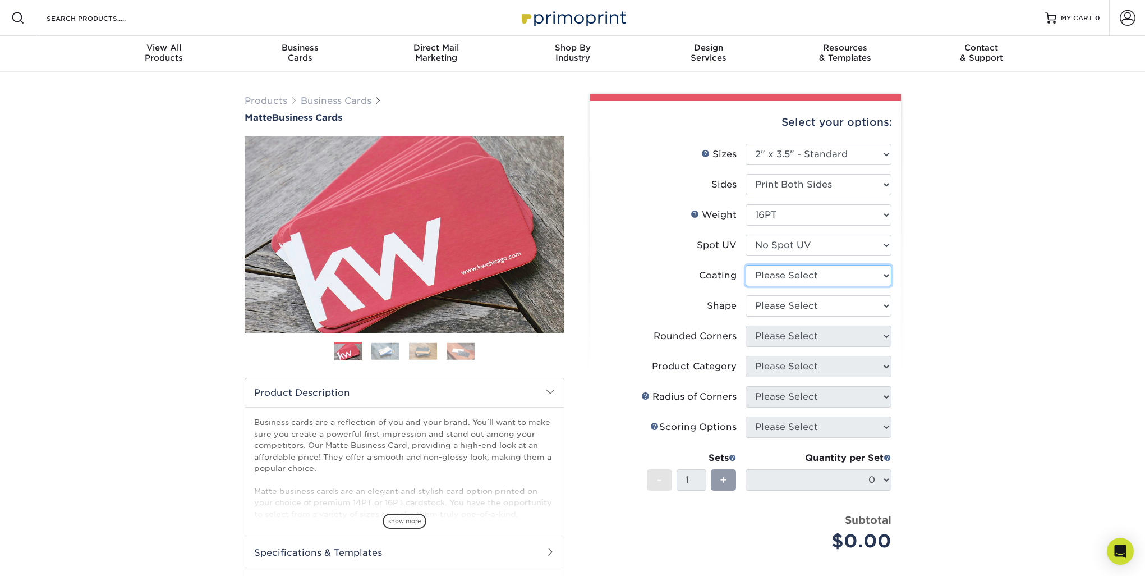
select select "121bb7b5-3b4d-429f-bd8d-bbf80e953313"
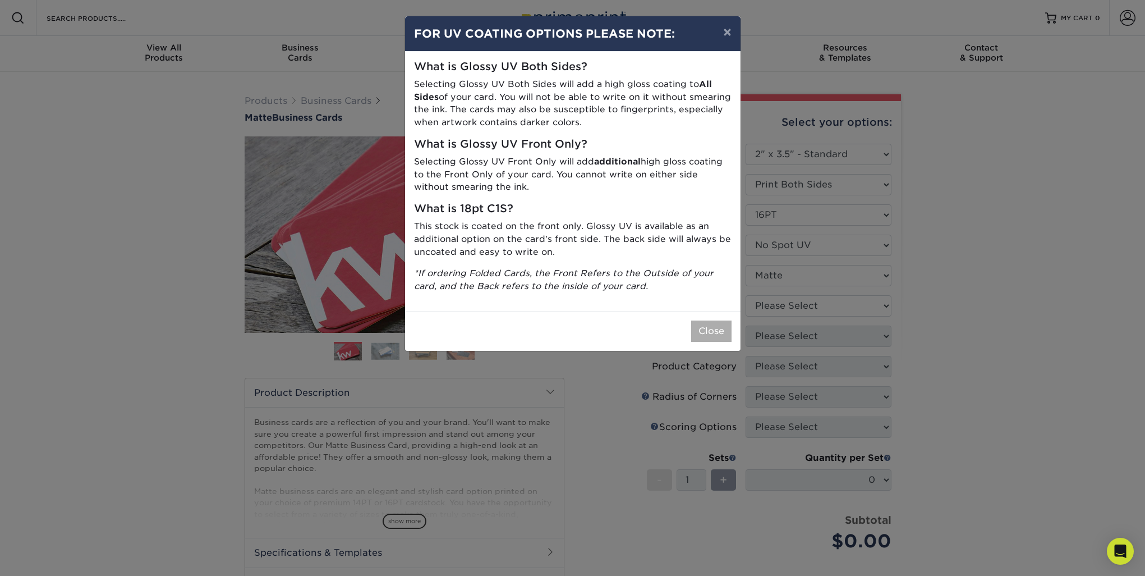
click at [717, 329] on button "Close" at bounding box center [711, 330] width 40 height 21
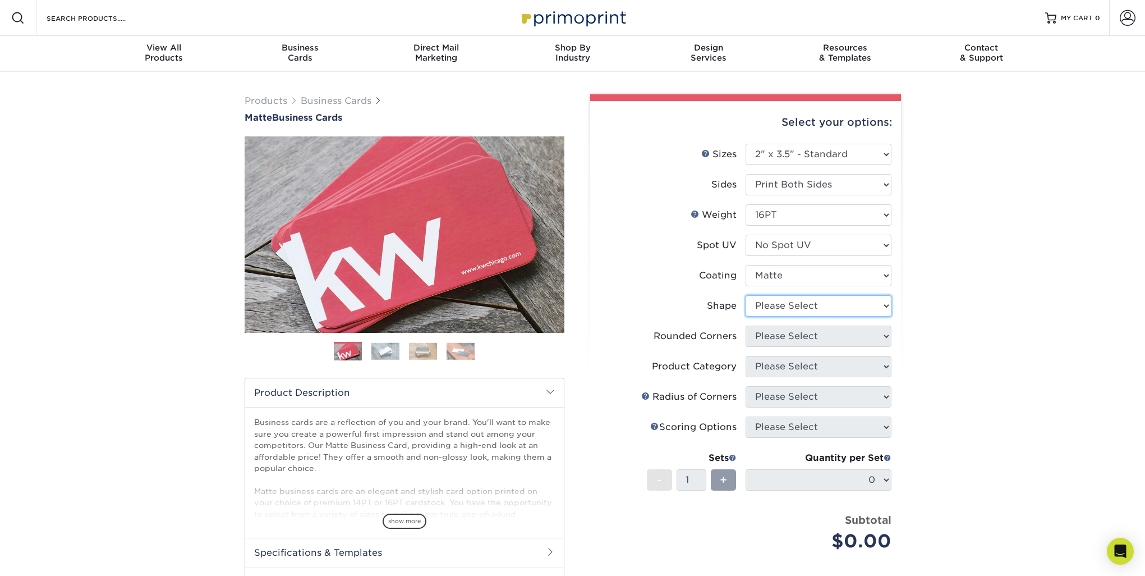
select select "standard"
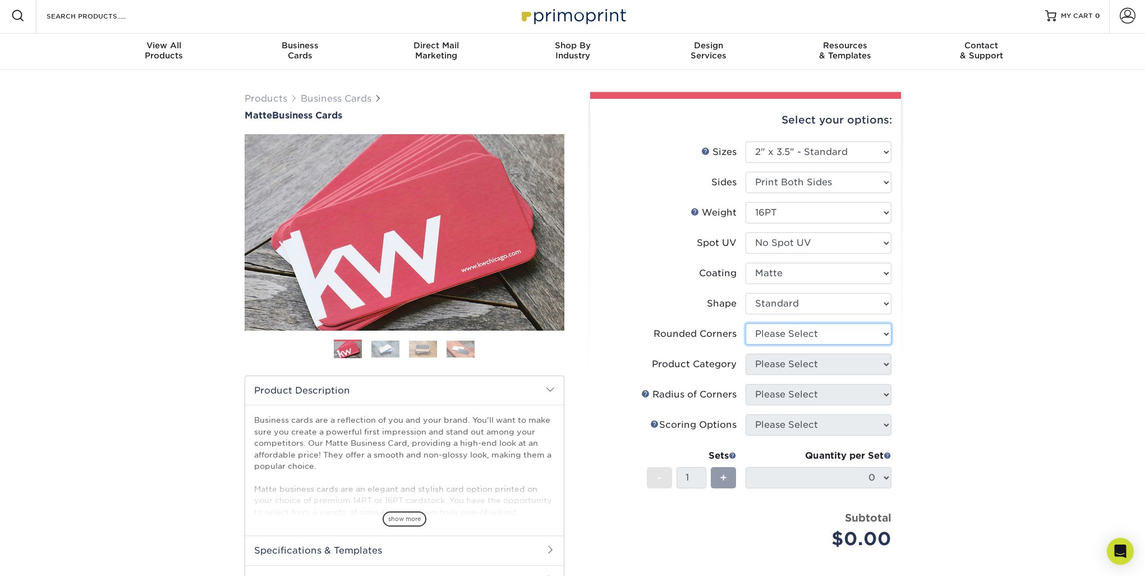
scroll to position [1, 0]
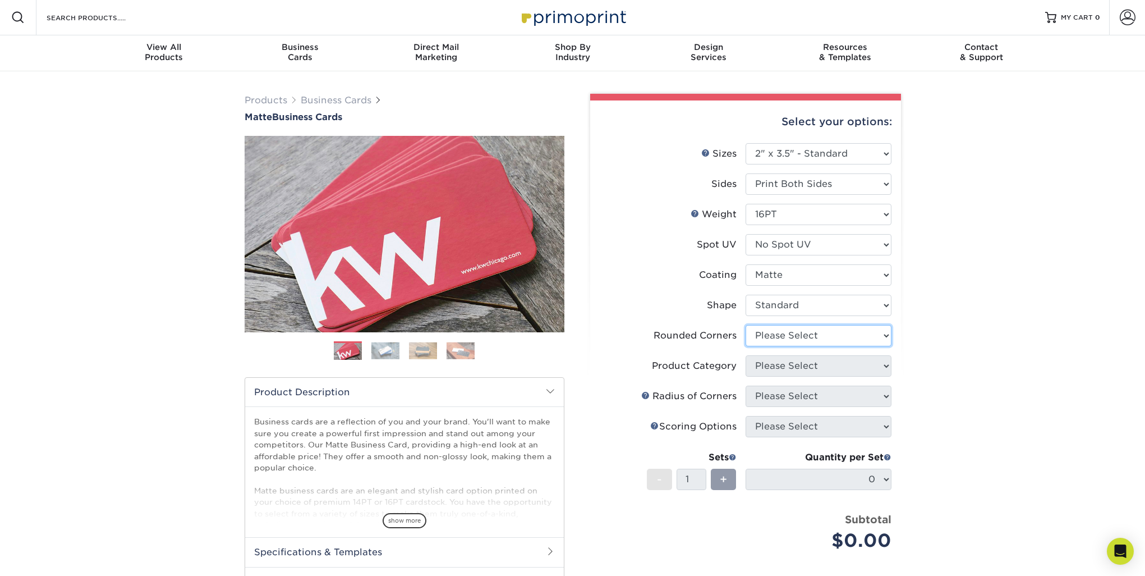
select select "0"
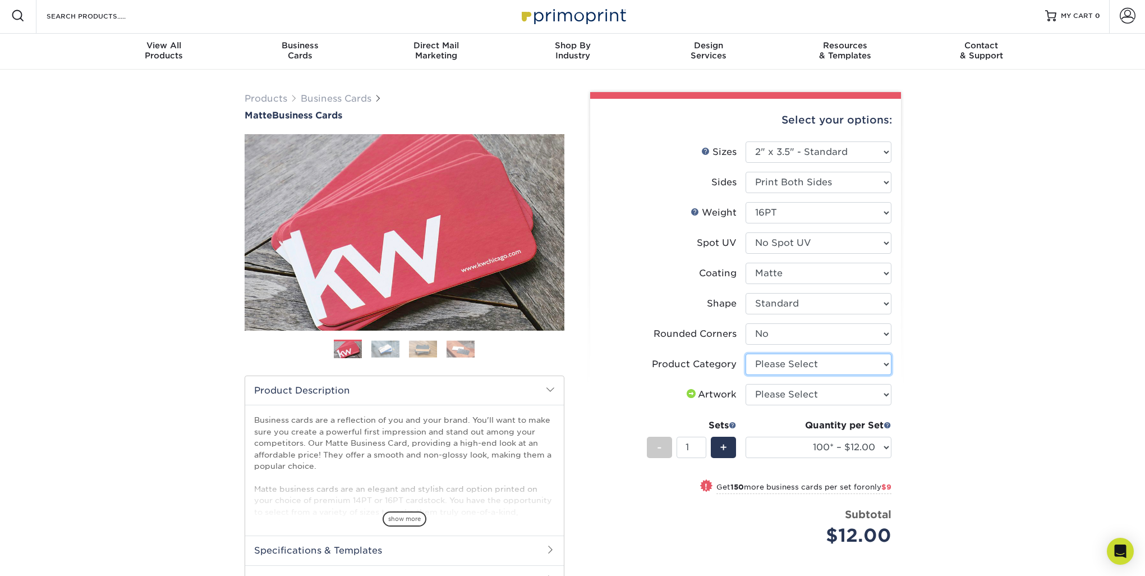
scroll to position [3, 0]
select select "3b5148f1-0588-4f88-a218-97bcfdce65c1"
select select "upload"
select select "2500 – $95.00"
click at [1004, 400] on div "Products Business Cards Matte Business Cards Previous Next 100 $ 9" at bounding box center [572, 392] width 1145 height 646
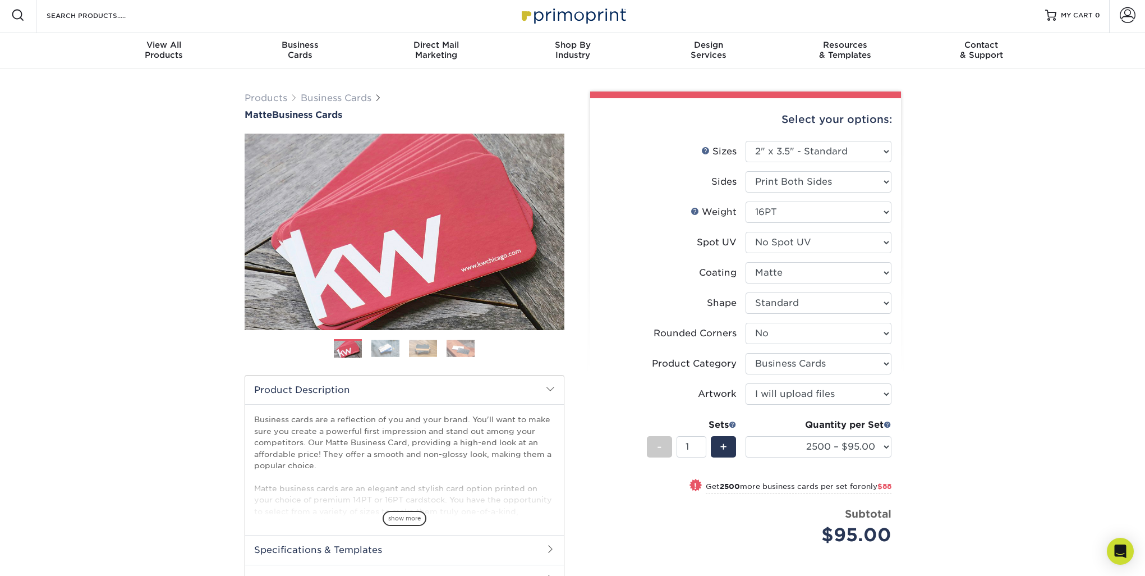
scroll to position [93, 0]
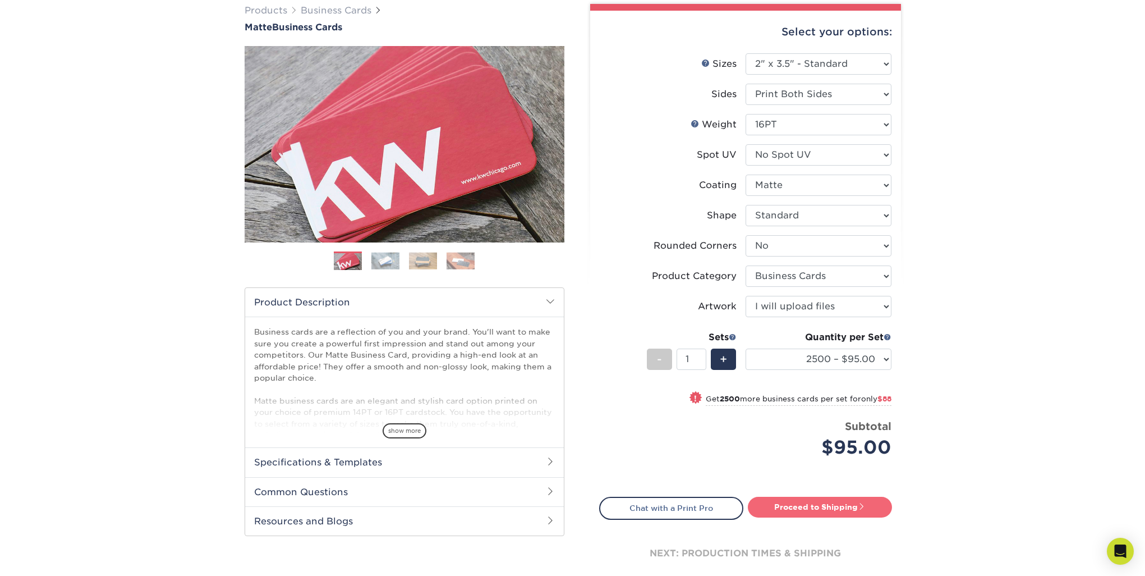
click at [841, 504] on link "Proceed to Shipping" at bounding box center [820, 507] width 144 height 20
type input "Set 1"
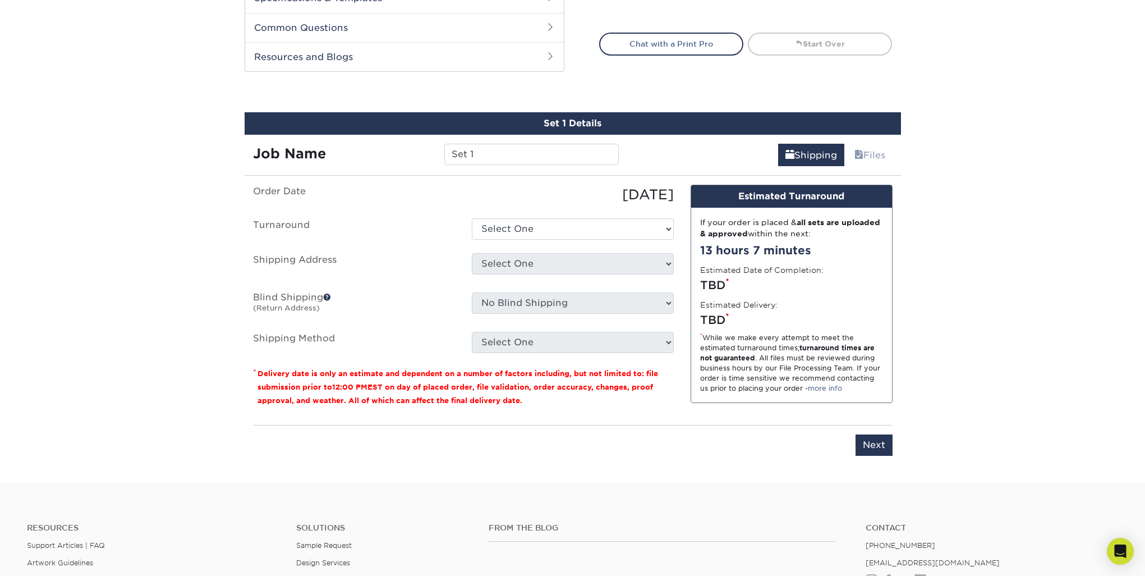
scroll to position [617, 0]
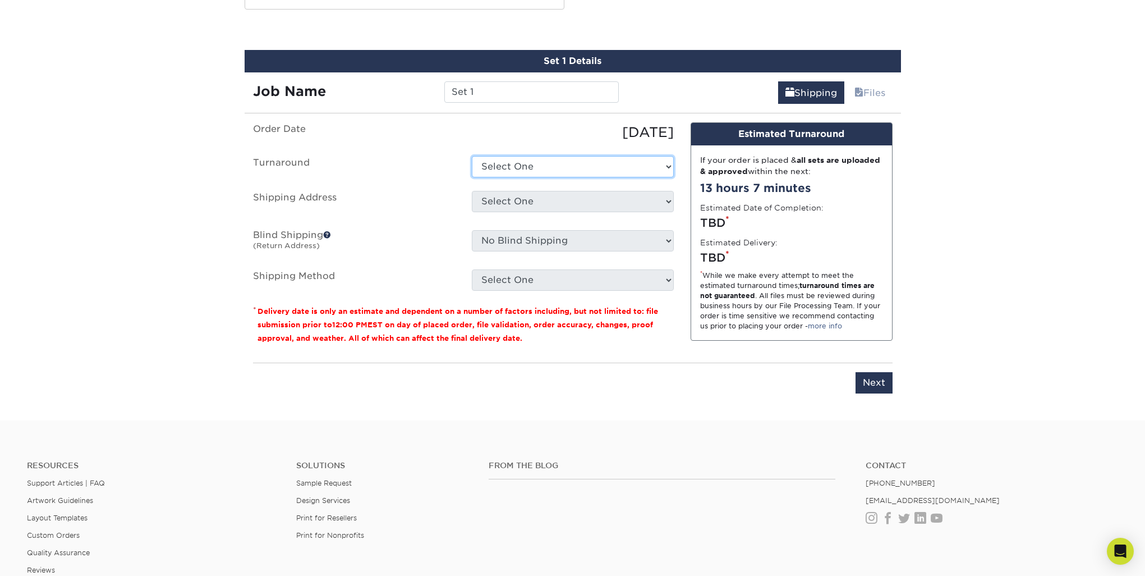
select select "d73c95ce-eae5-4e4c-a2d5-6770d489f561"
select select "286245"
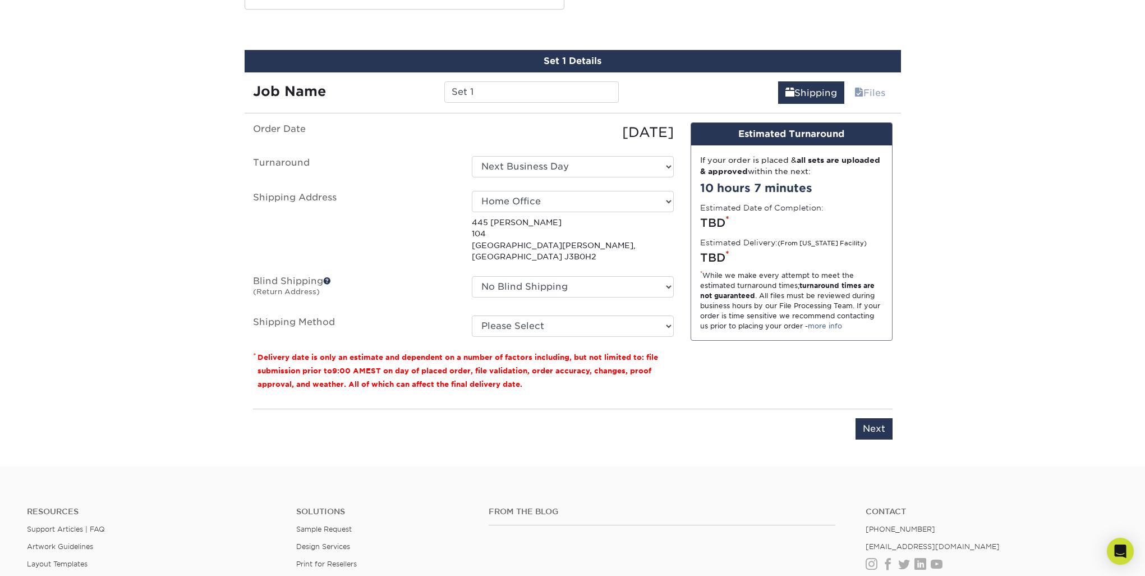
click at [305, 287] on small "(Return Address)" at bounding box center [286, 291] width 67 height 8
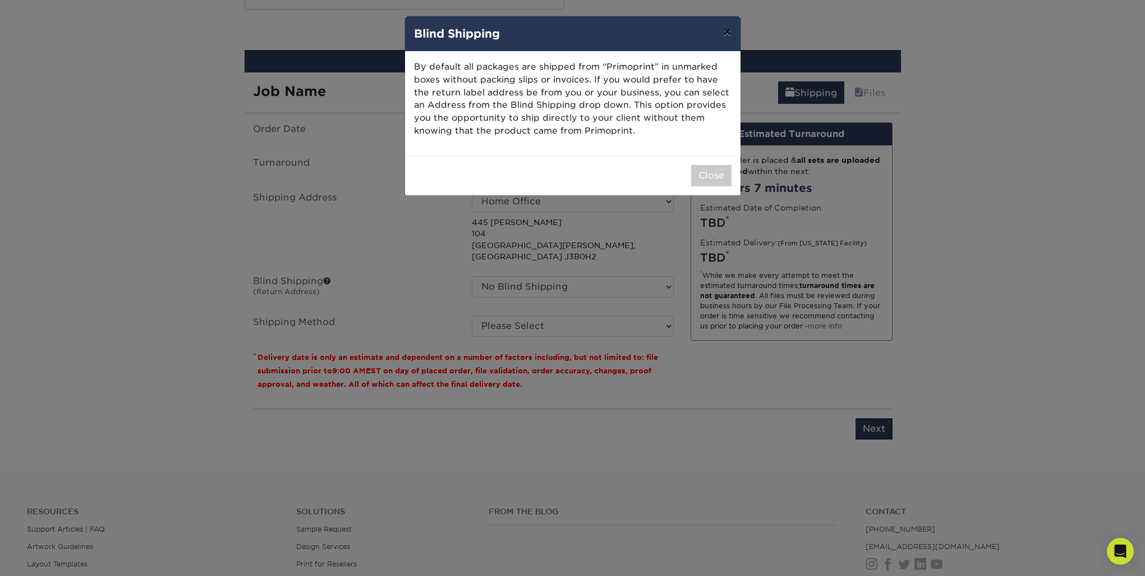
click at [727, 35] on button "×" at bounding box center [727, 31] width 26 height 31
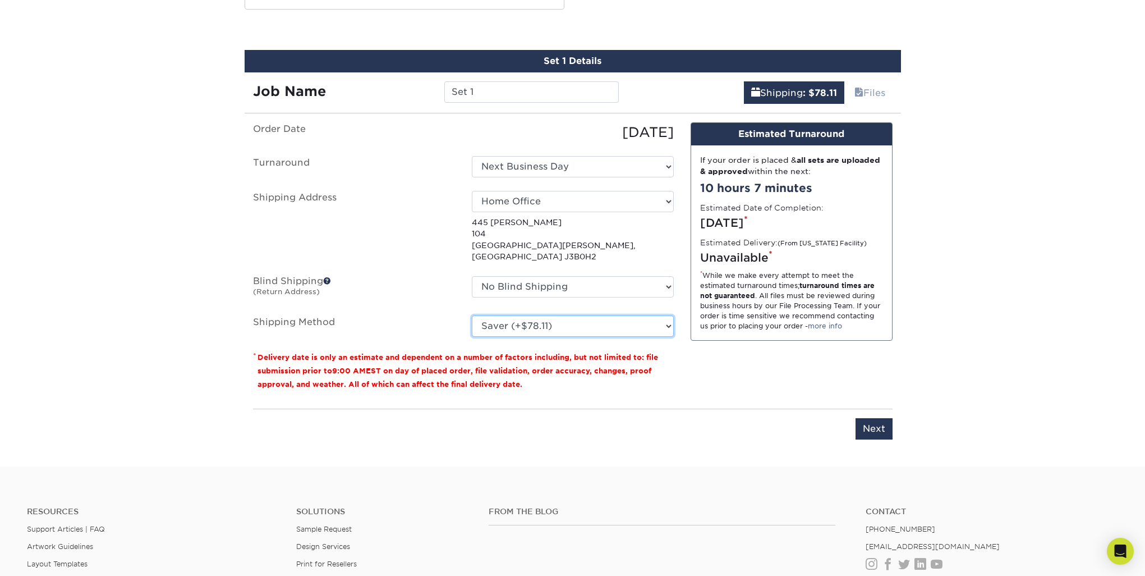
select select "11"
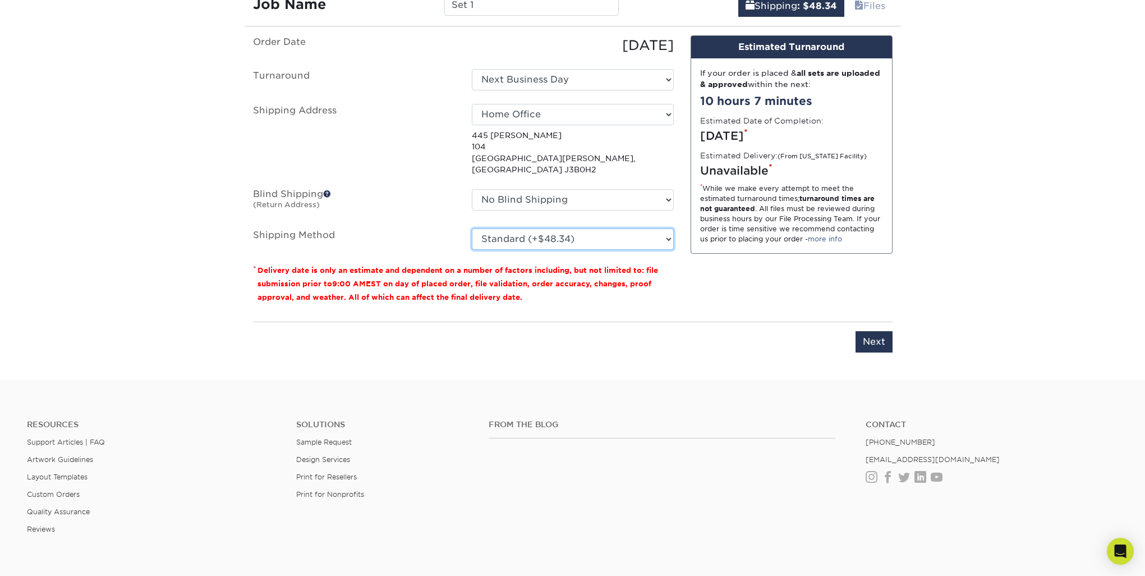
scroll to position [701, 0]
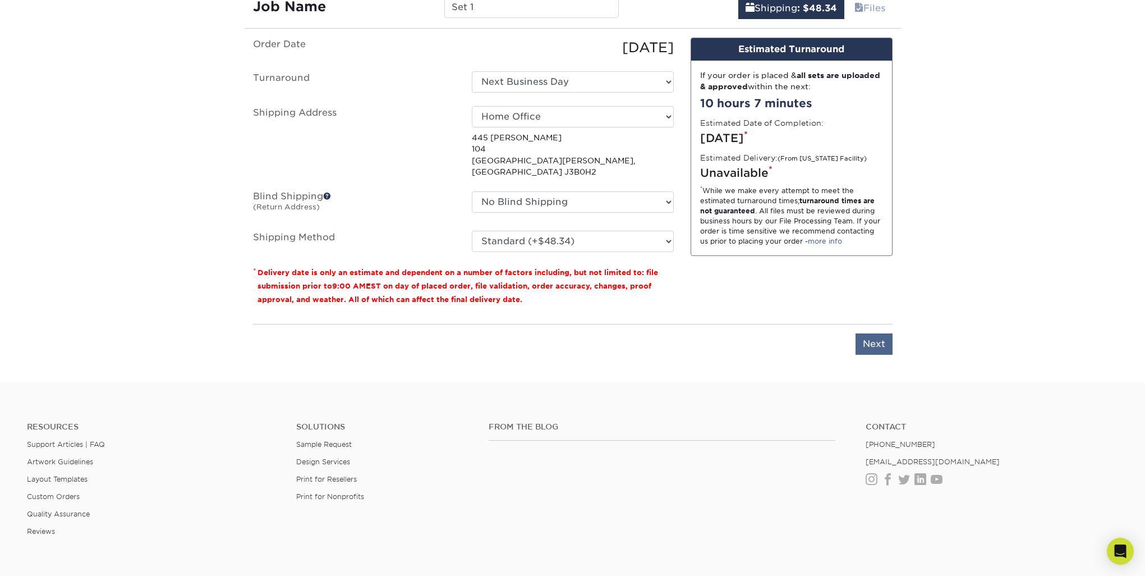
click at [873, 333] on input "Next" at bounding box center [874, 343] width 37 height 21
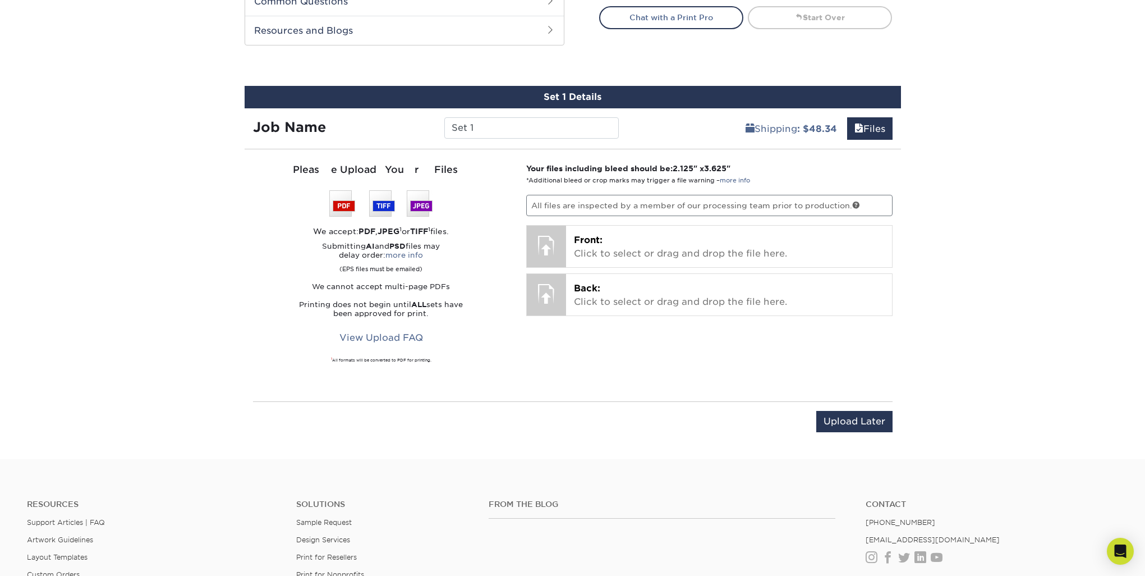
scroll to position [582, 0]
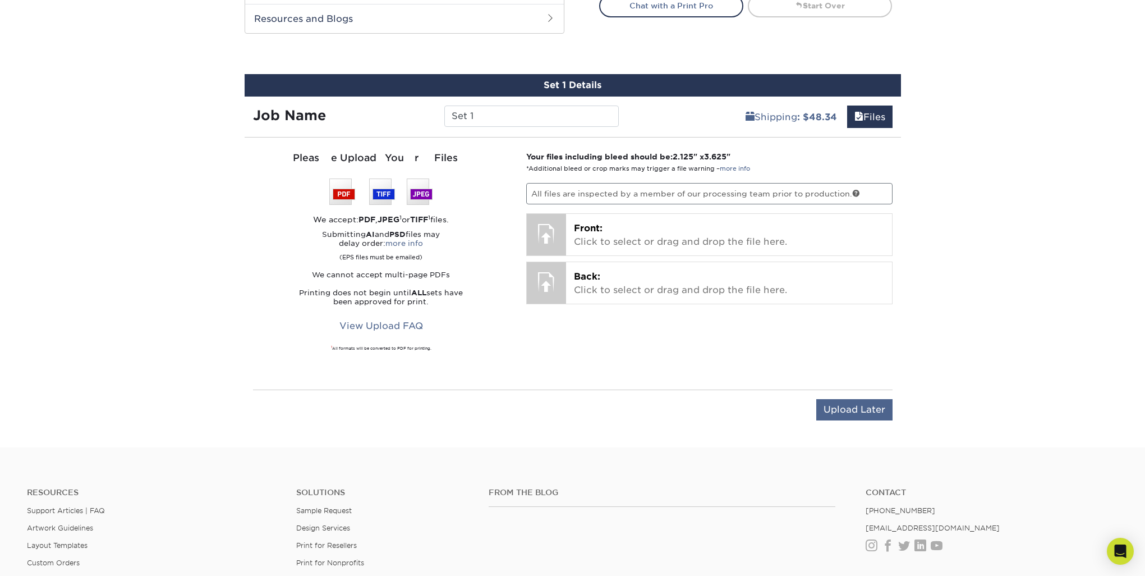
click at [858, 414] on input "Upload Later" at bounding box center [854, 409] width 76 height 21
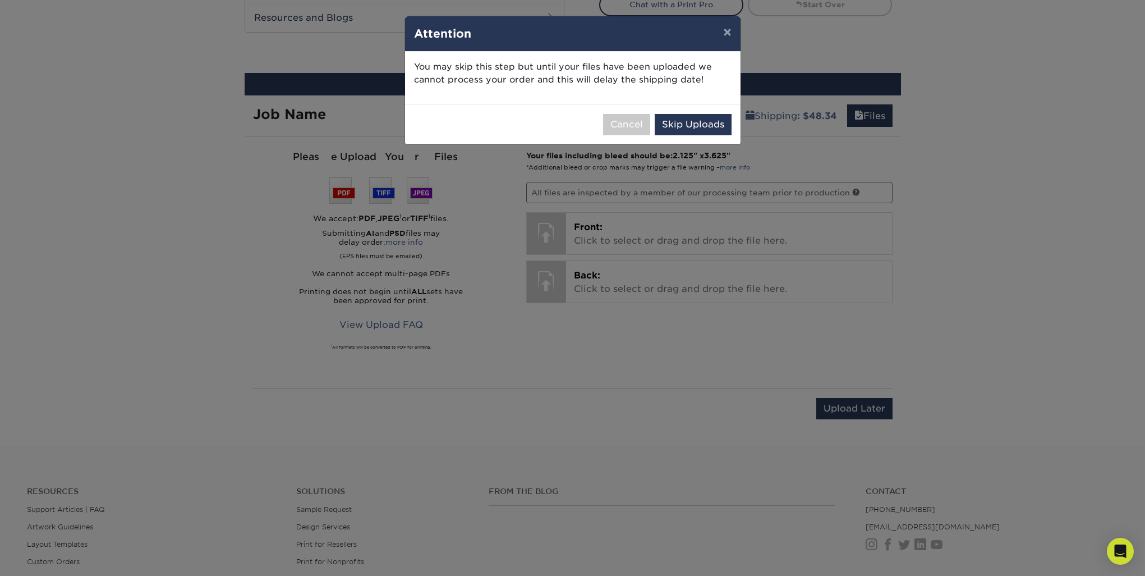
scroll to position [593, 0]
click at [688, 126] on button "Skip Uploads" at bounding box center [693, 124] width 77 height 21
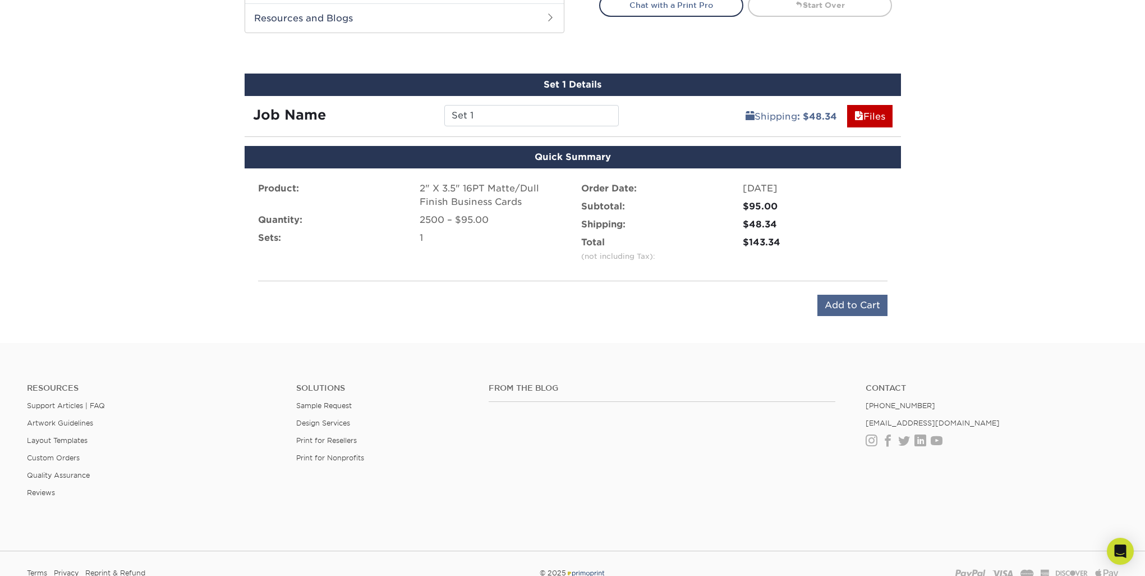
click at [842, 306] on input "Add to Cart" at bounding box center [853, 305] width 70 height 21
